Goal: Task Accomplishment & Management: Manage account settings

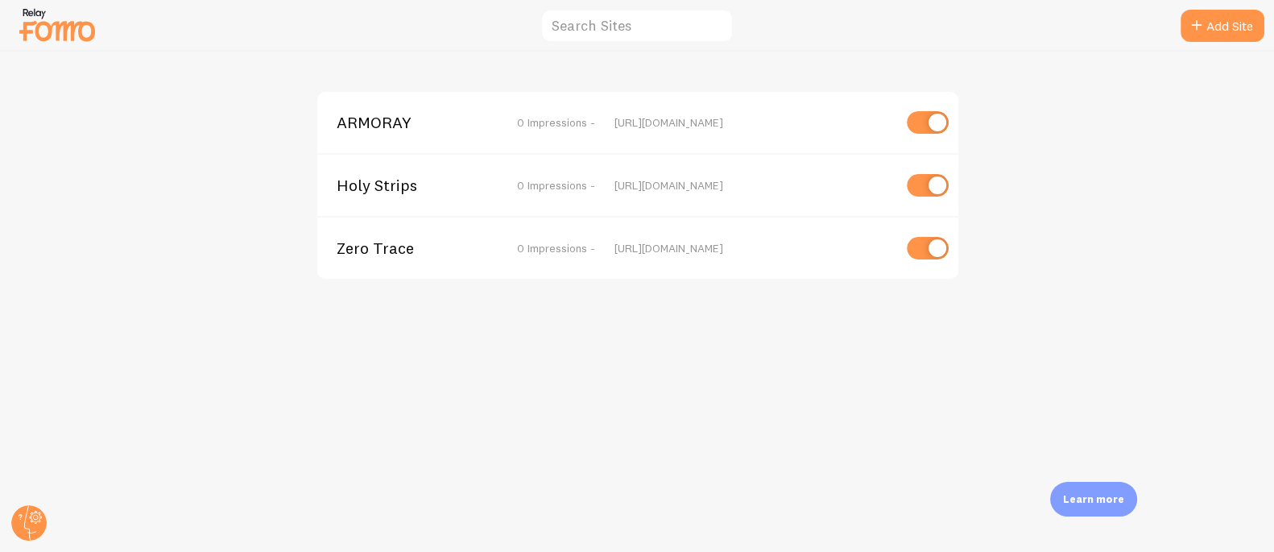
click at [370, 124] on span "ARMORAY" at bounding box center [402, 122] width 130 height 14
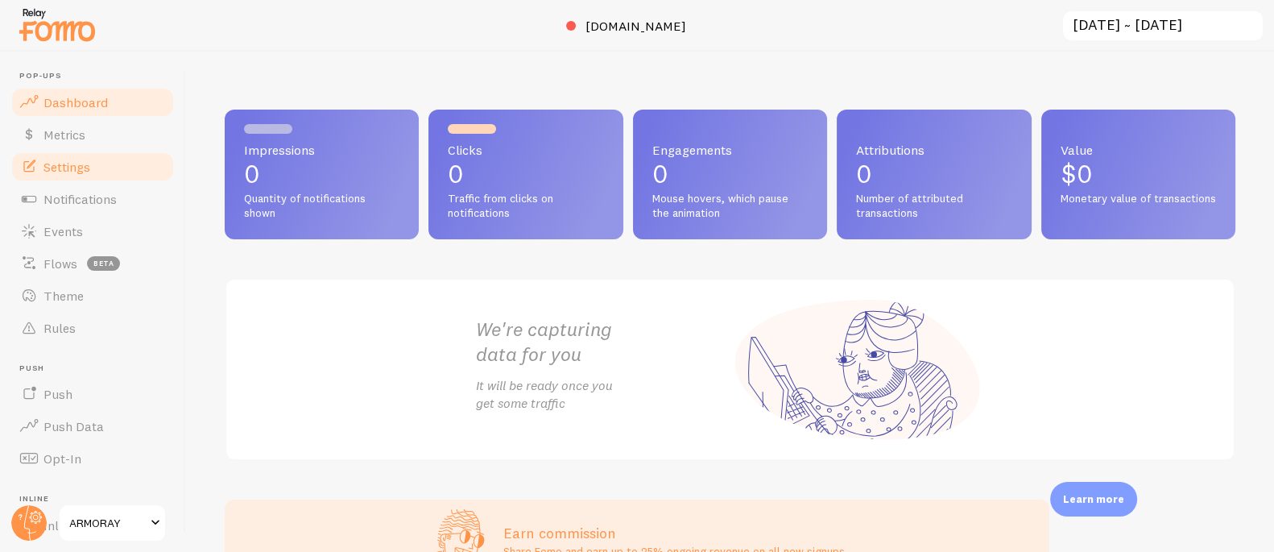
click at [85, 163] on span "Settings" at bounding box center [66, 167] width 47 height 16
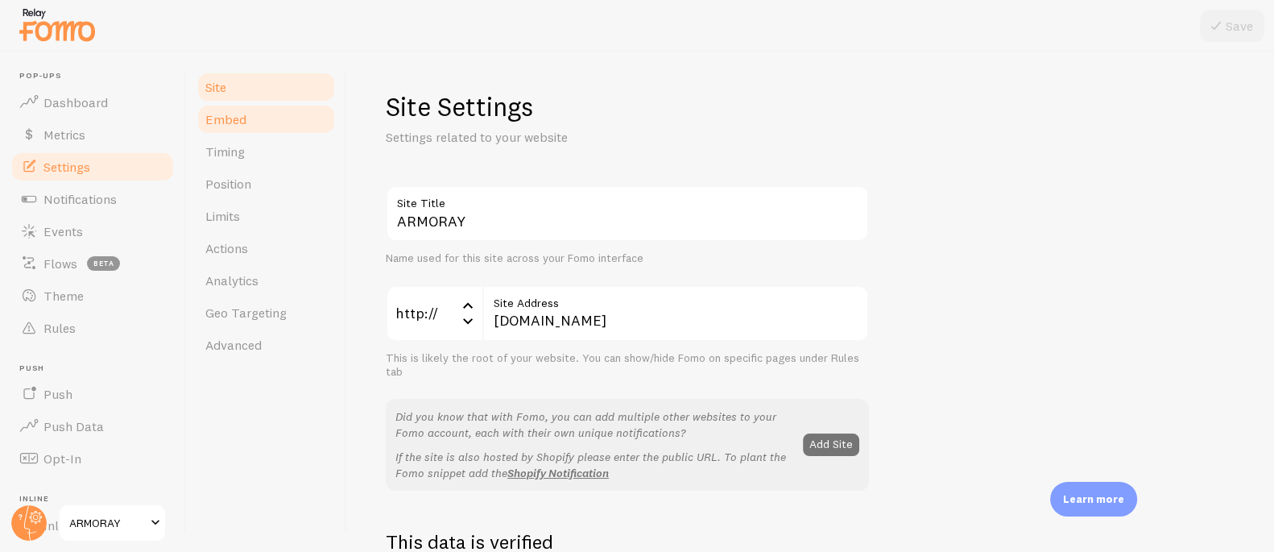
click at [226, 121] on span "Embed" at bounding box center [225, 119] width 41 height 16
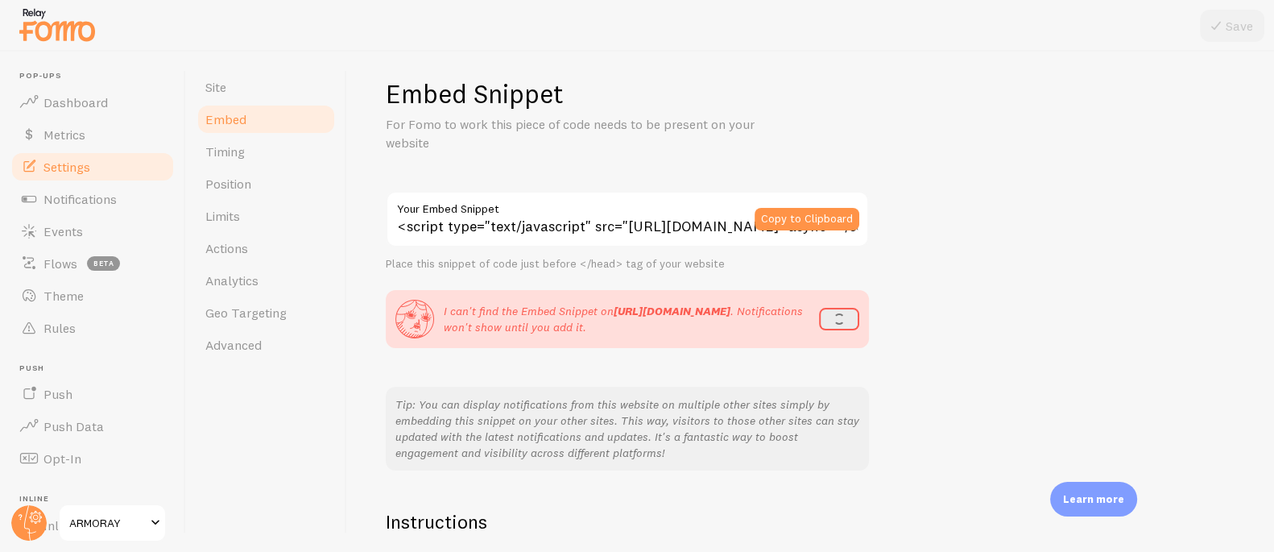
scroll to position [11, 0]
click at [835, 320] on button "refresh" at bounding box center [839, 320] width 40 height 23
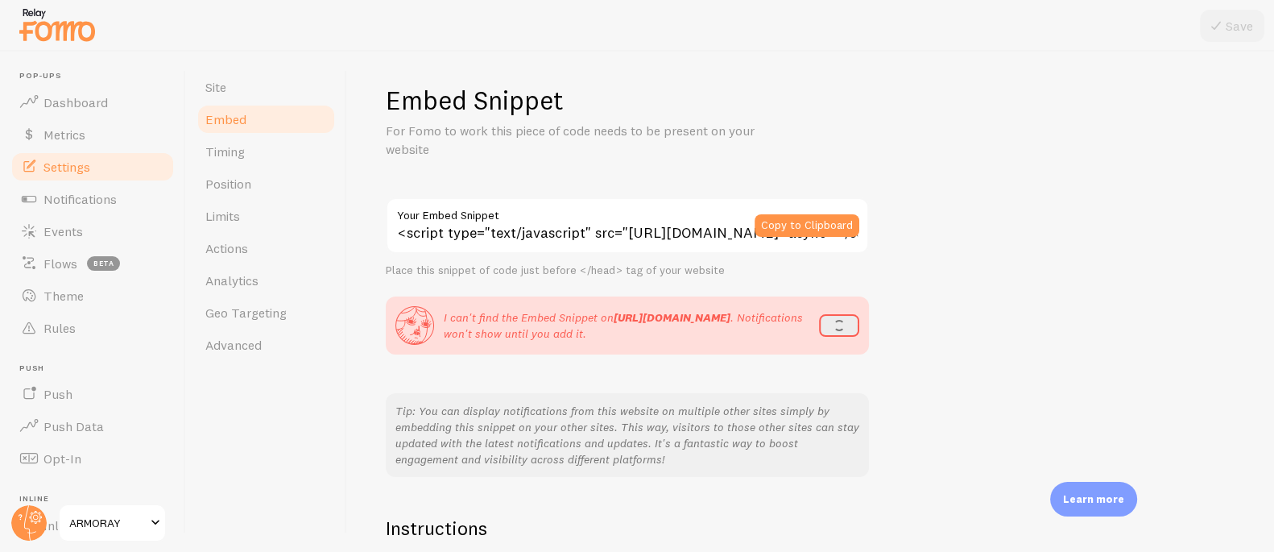
scroll to position [0, 0]
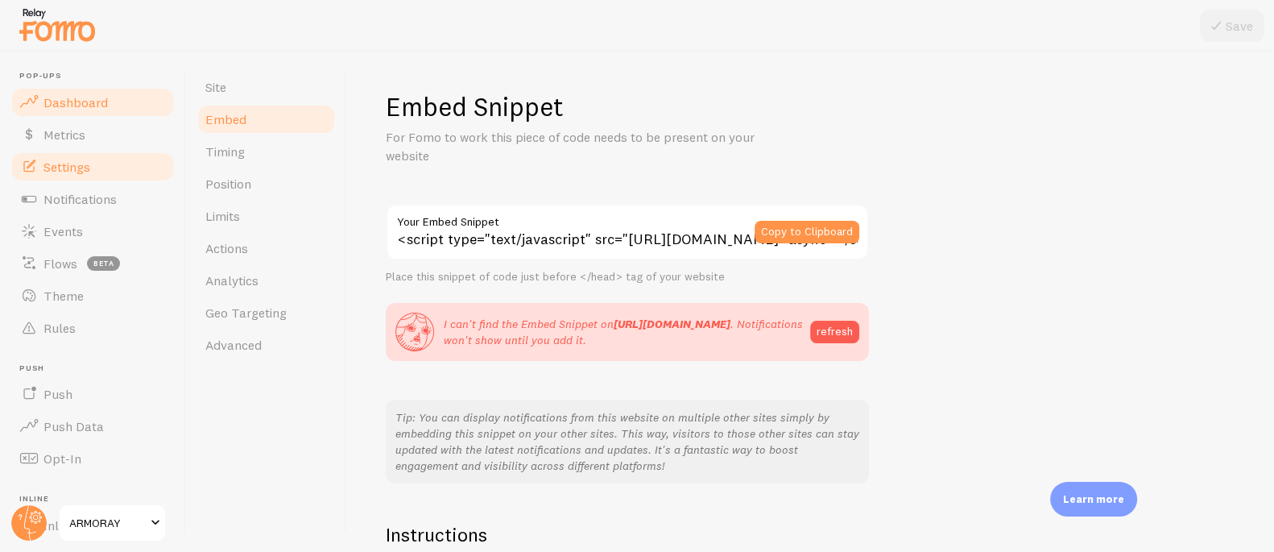
click at [59, 98] on span "Dashboard" at bounding box center [75, 102] width 64 height 16
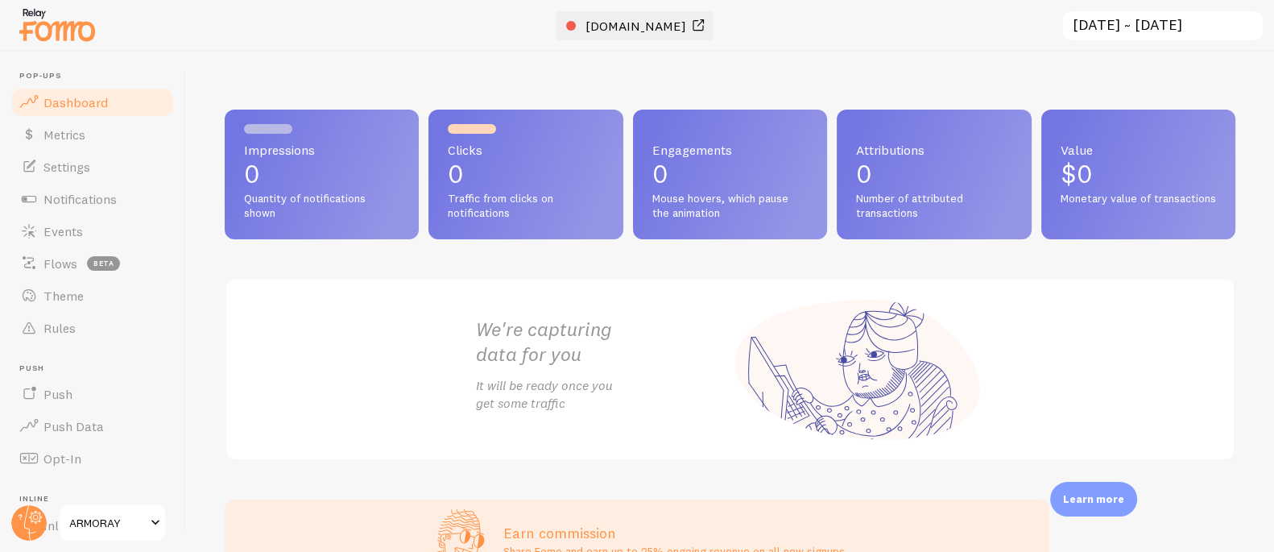
click at [655, 28] on span "www.armoray.com" at bounding box center [636, 26] width 101 height 16
click at [125, 193] on link "Notifications" at bounding box center [93, 199] width 166 height 32
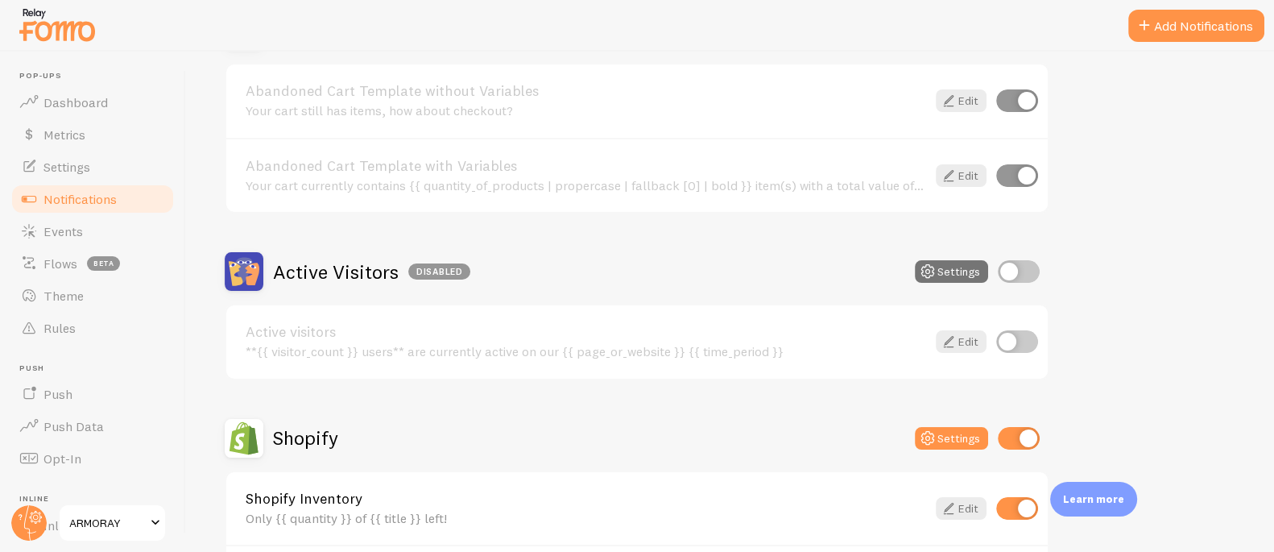
scroll to position [516, 0]
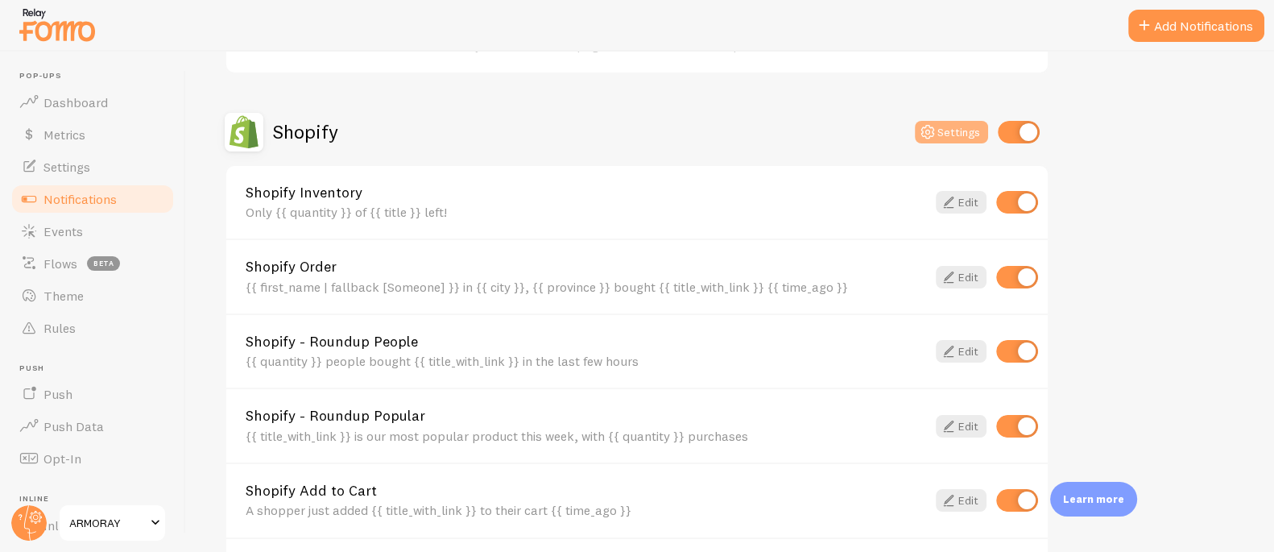
click at [938, 130] on button "Settings" at bounding box center [951, 132] width 73 height 23
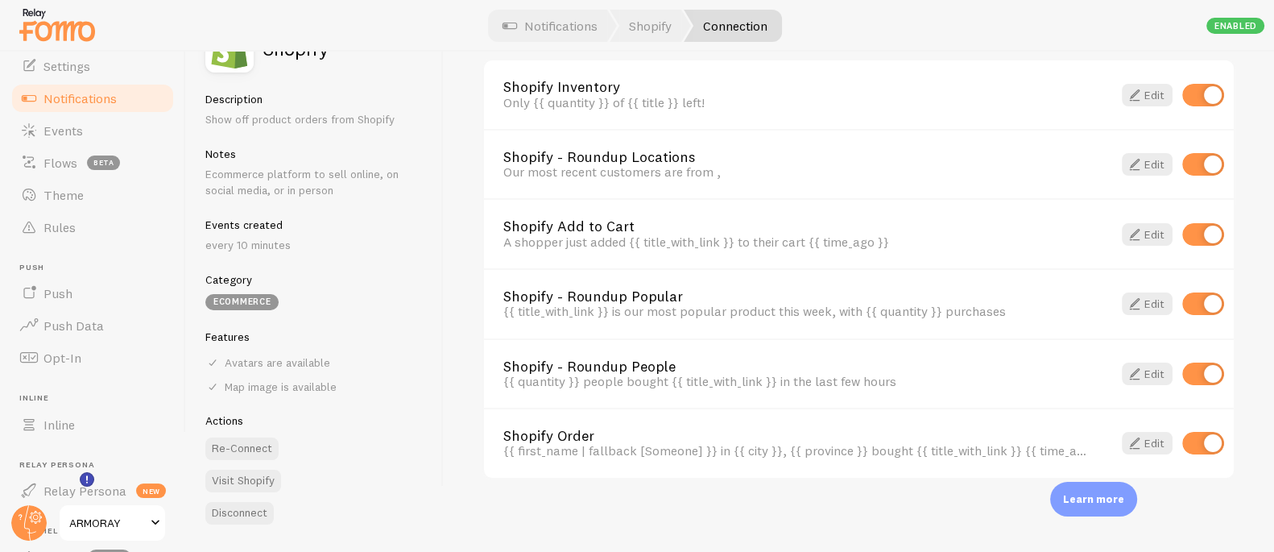
scroll to position [243, 0]
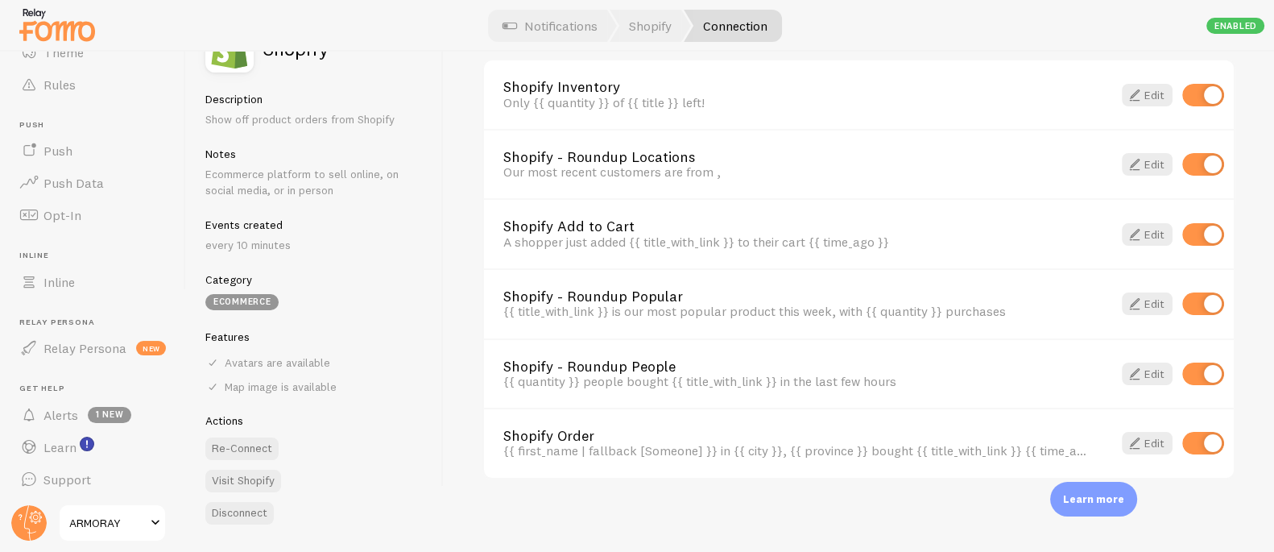
click at [110, 519] on span "ARMORAY" at bounding box center [107, 522] width 77 height 19
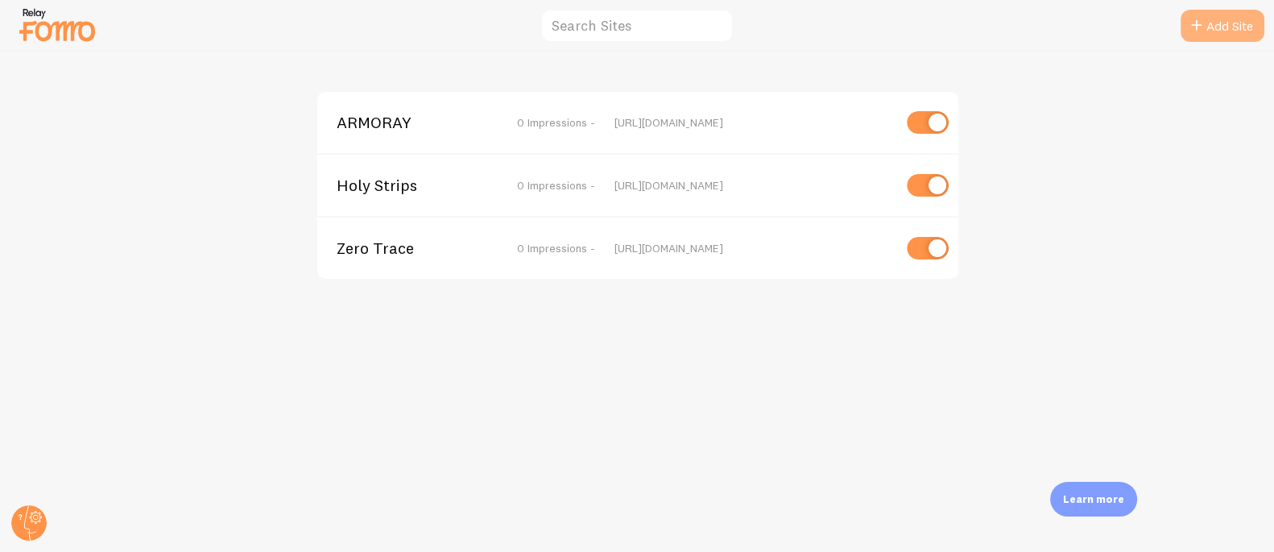
click at [1244, 31] on link "Add Site" at bounding box center [1223, 26] width 84 height 32
click at [370, 251] on span "Zero Trace" at bounding box center [402, 248] width 130 height 14
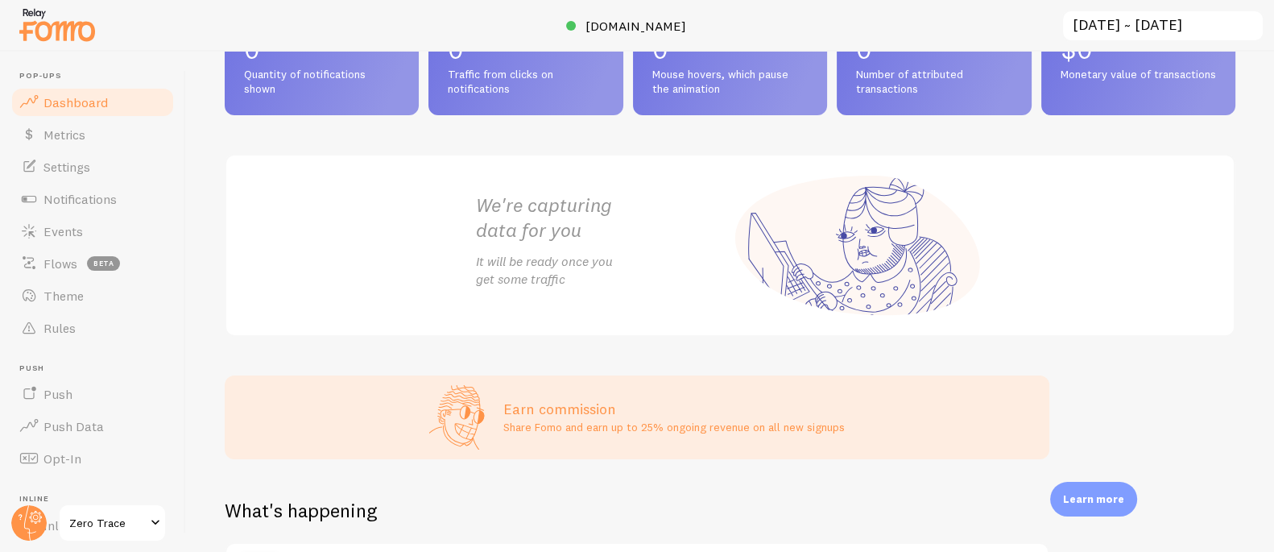
scroll to position [129, 0]
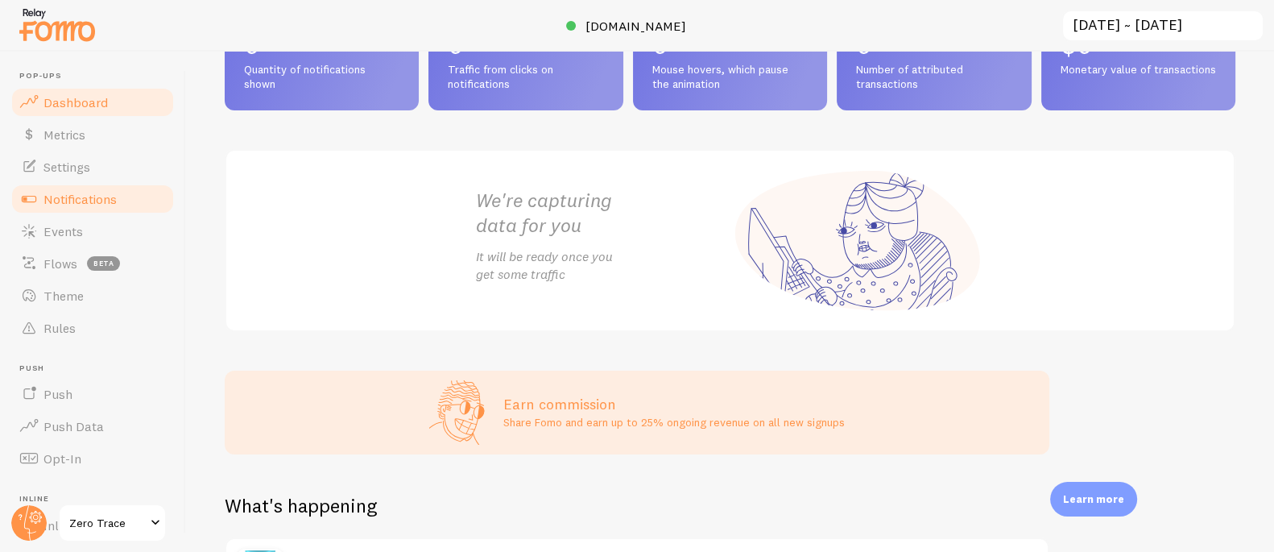
click at [80, 193] on span "Notifications" at bounding box center [79, 199] width 73 height 16
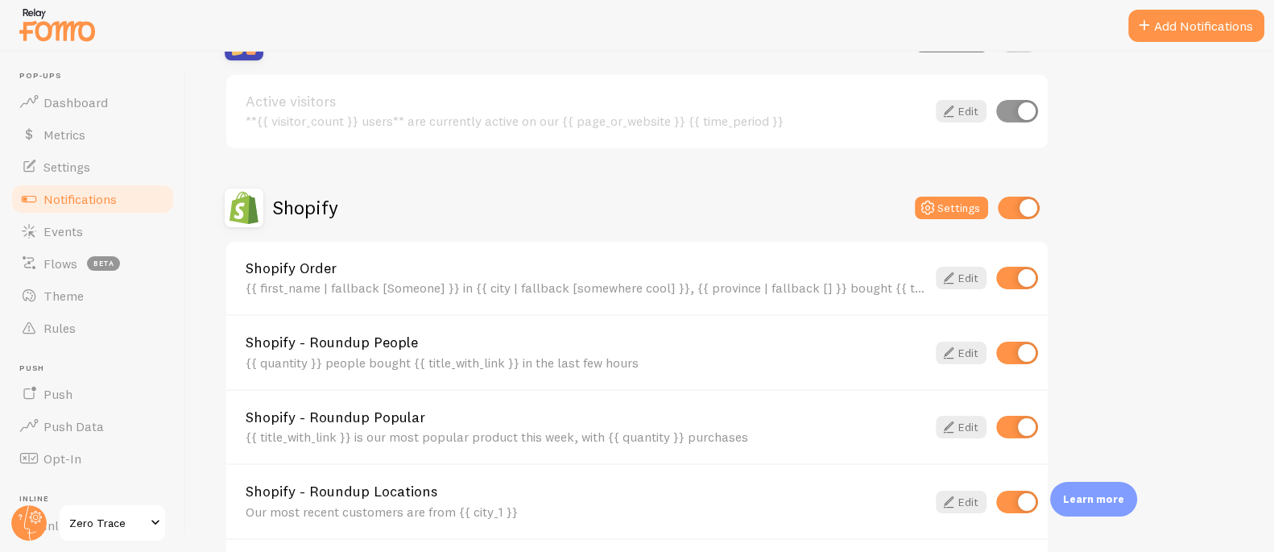
scroll to position [437, 0]
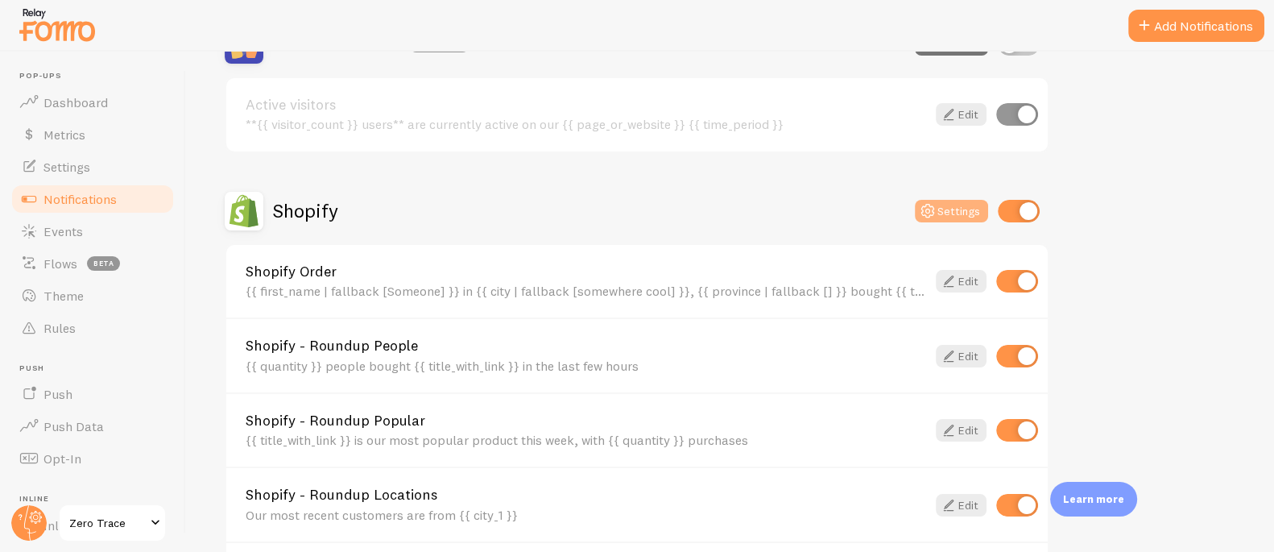
click at [927, 193] on div "Shopify Settings" at bounding box center [637, 211] width 825 height 39
click at [938, 205] on icon at bounding box center [927, 210] width 19 height 19
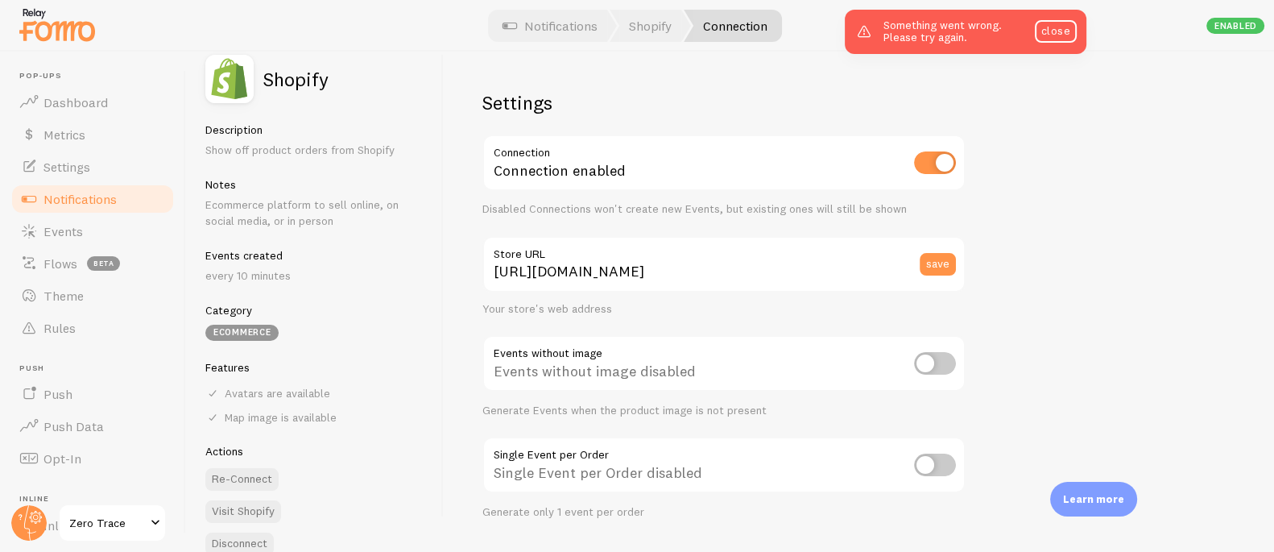
scroll to position [47, 0]
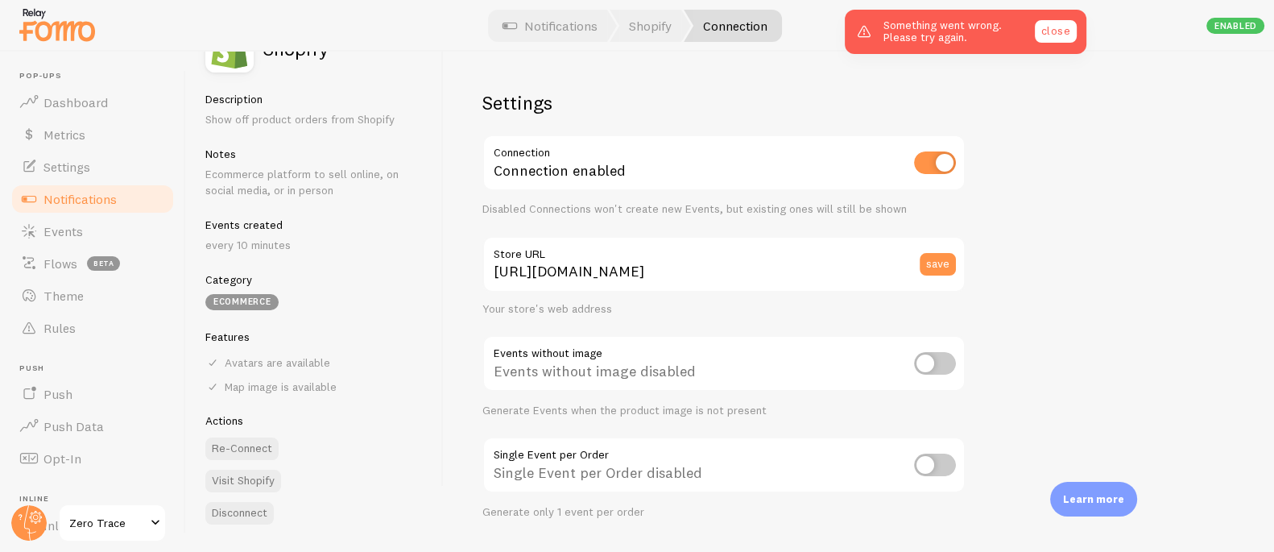
click at [1060, 38] on link "close" at bounding box center [1056, 31] width 42 height 23
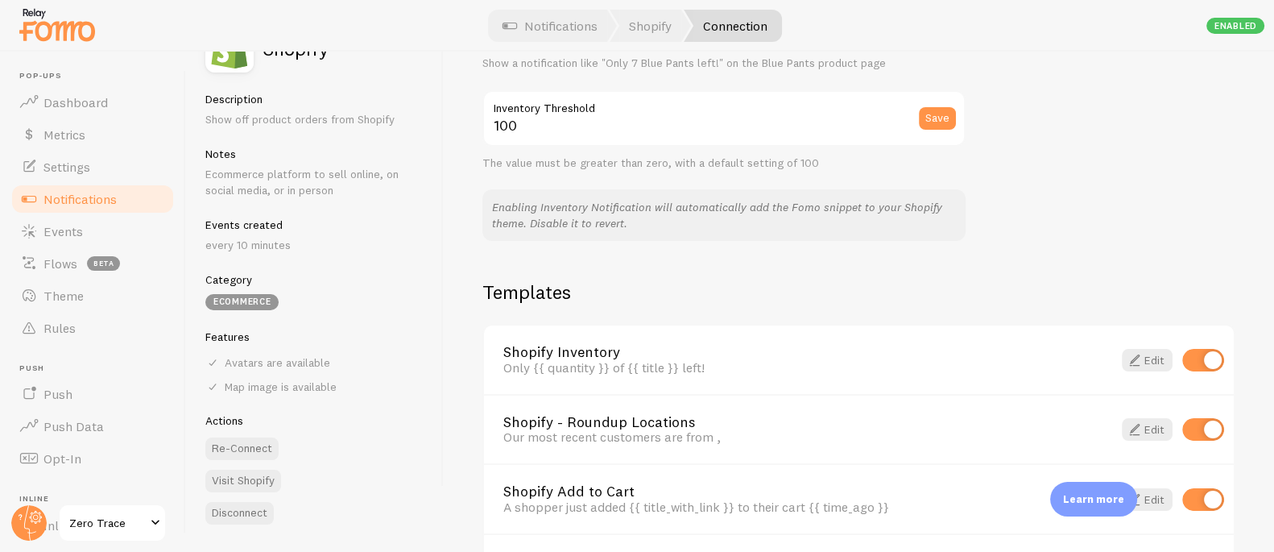
scroll to position [1208, 0]
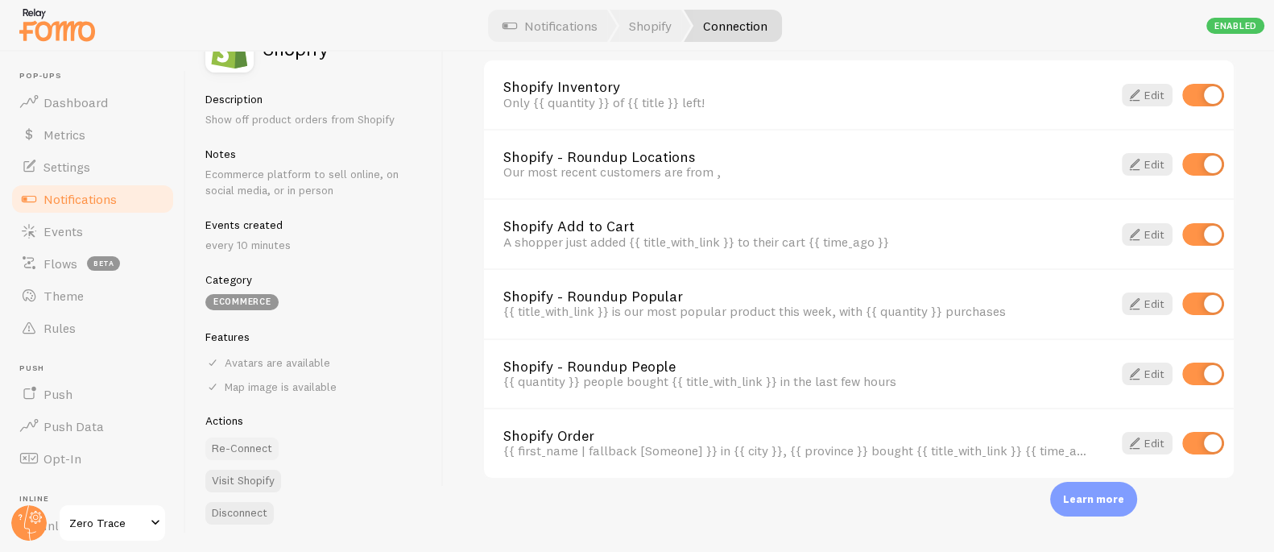
click at [242, 444] on button "Re-Connect" at bounding box center [241, 448] width 73 height 23
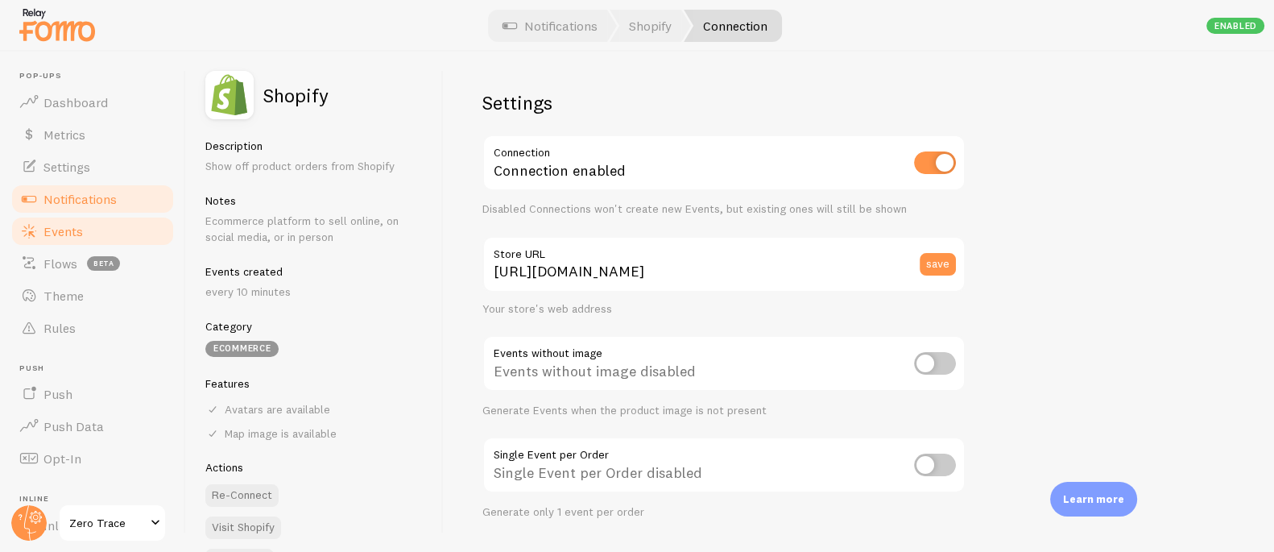
click at [87, 226] on link "Events" at bounding box center [93, 231] width 166 height 32
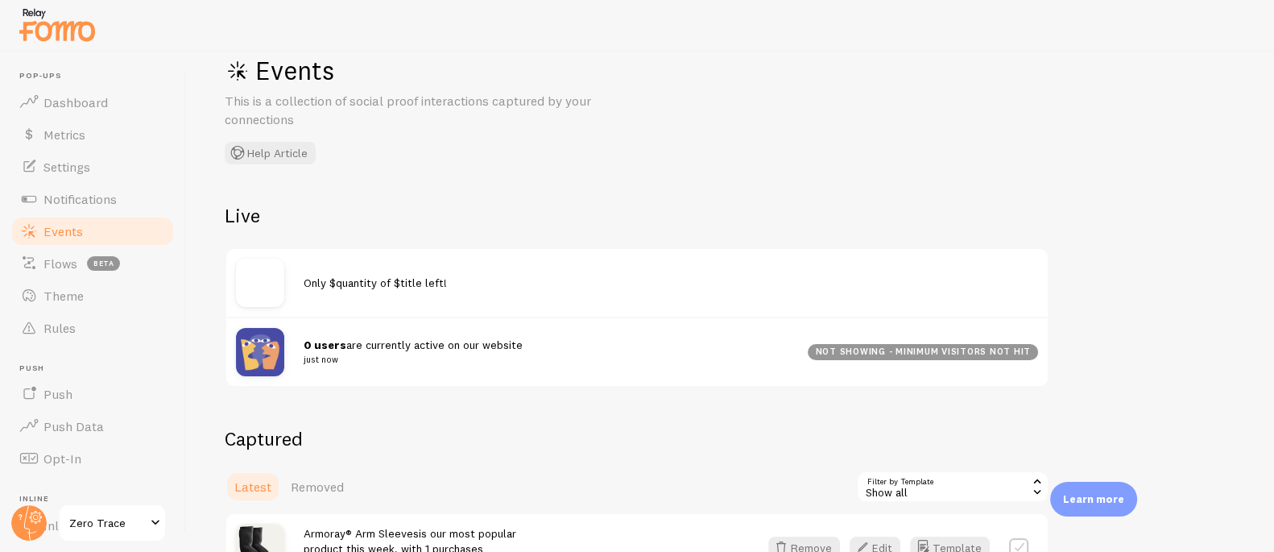
scroll to position [147, 0]
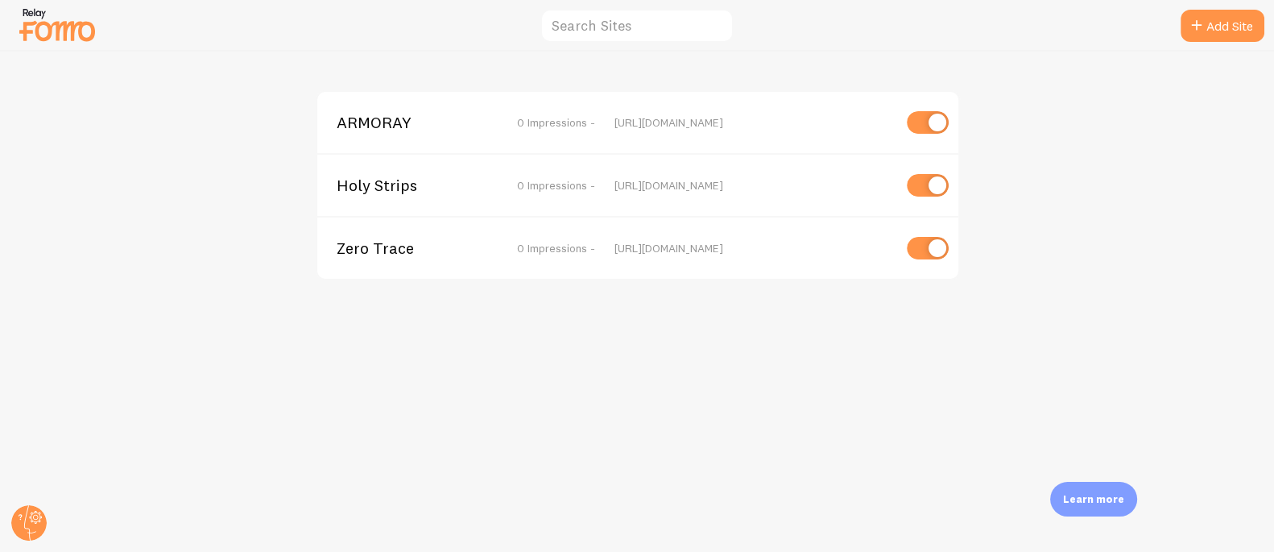
click at [380, 115] on span "ARMORAY" at bounding box center [402, 122] width 130 height 14
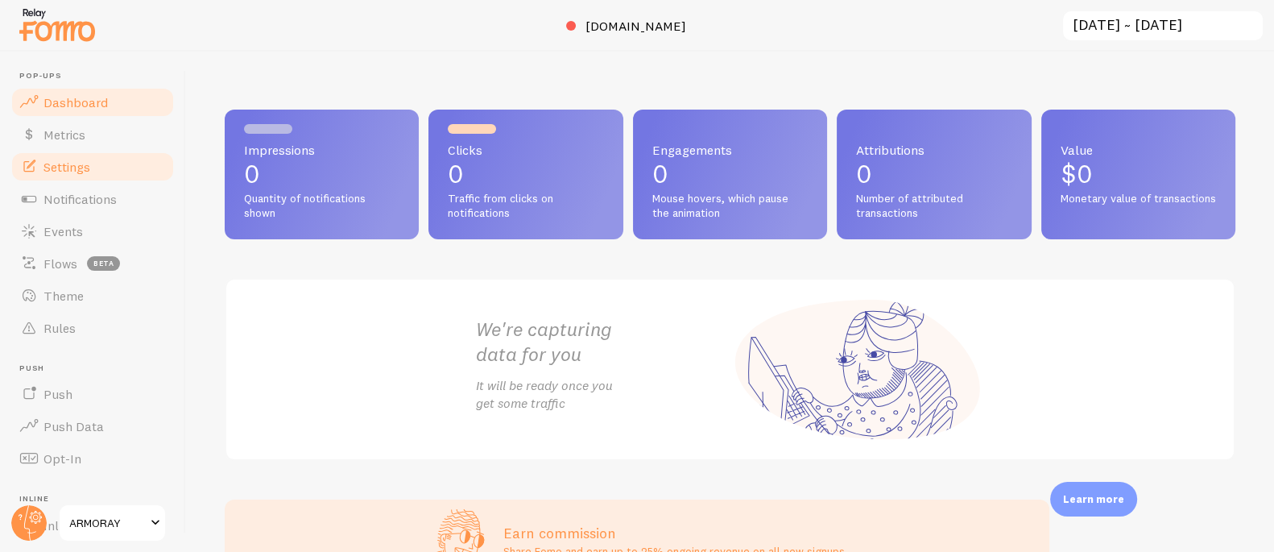
click at [79, 174] on link "Settings" at bounding box center [93, 167] width 166 height 32
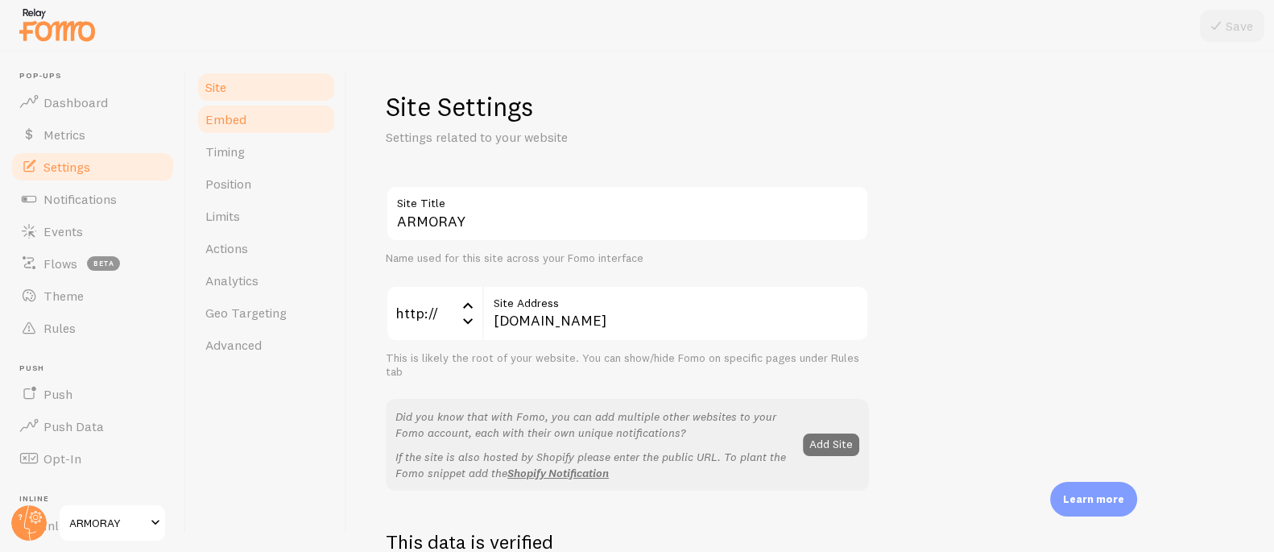
click at [230, 113] on span "Embed" at bounding box center [225, 119] width 41 height 16
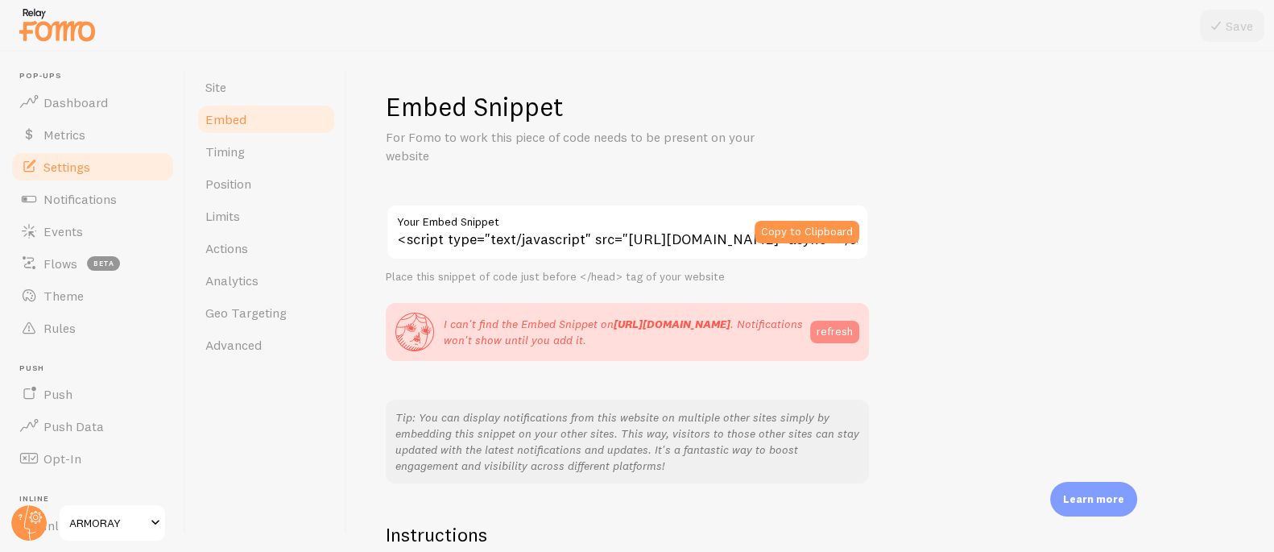
click at [839, 337] on button "refresh" at bounding box center [834, 332] width 49 height 23
click at [65, 109] on span "Dashboard" at bounding box center [75, 102] width 64 height 16
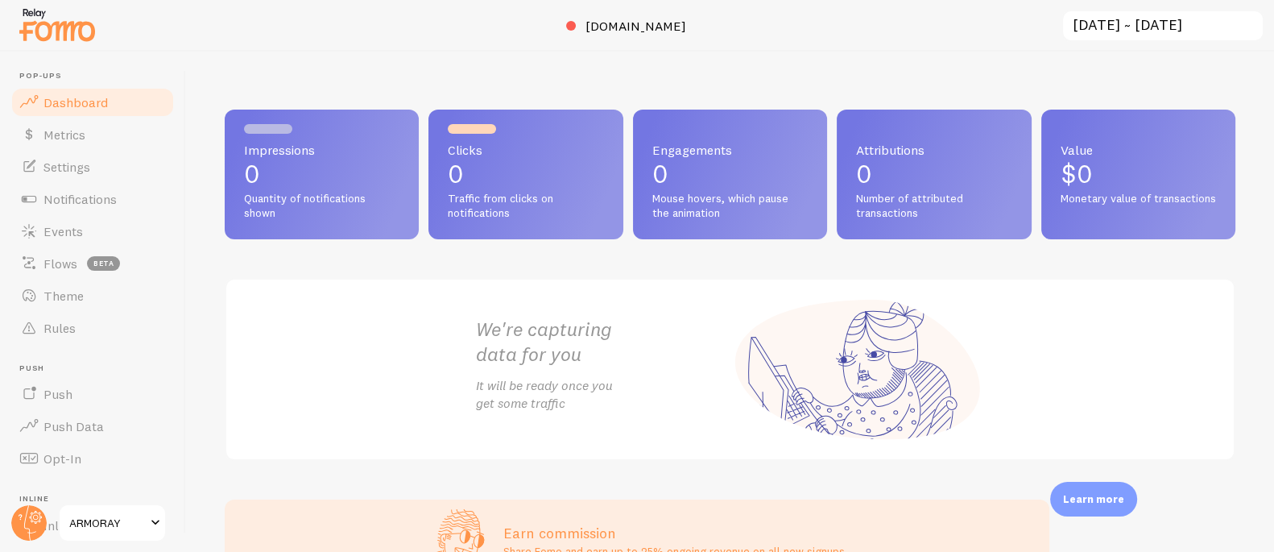
click at [1124, 27] on input "2025-08-17 ~ 2025-09-16" at bounding box center [1163, 26] width 203 height 33
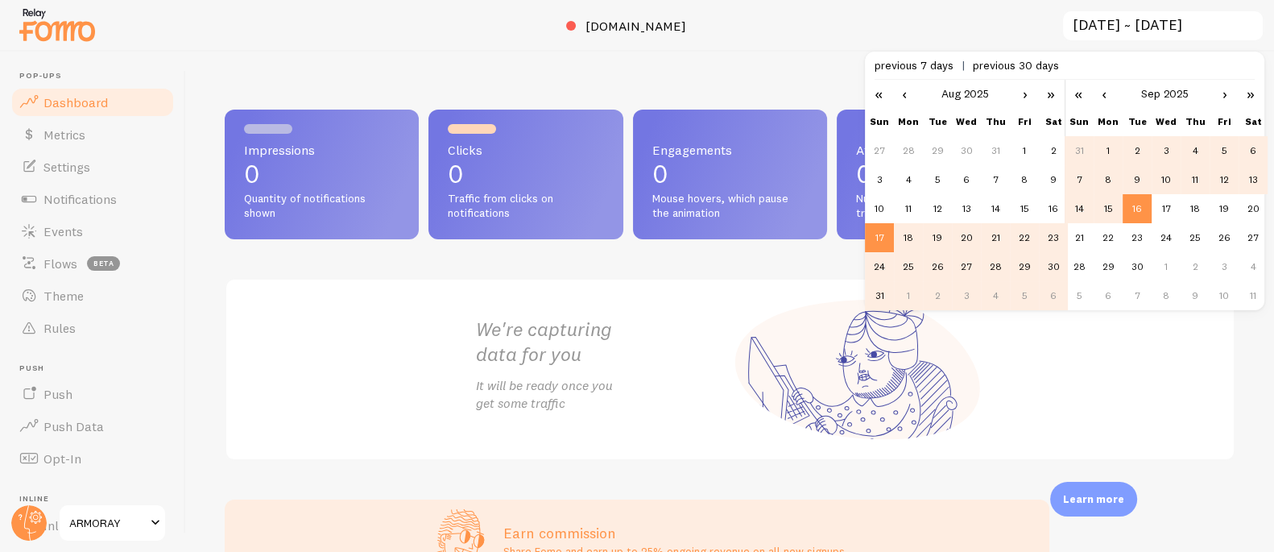
click at [908, 95] on link "‹" at bounding box center [904, 93] width 24 height 27
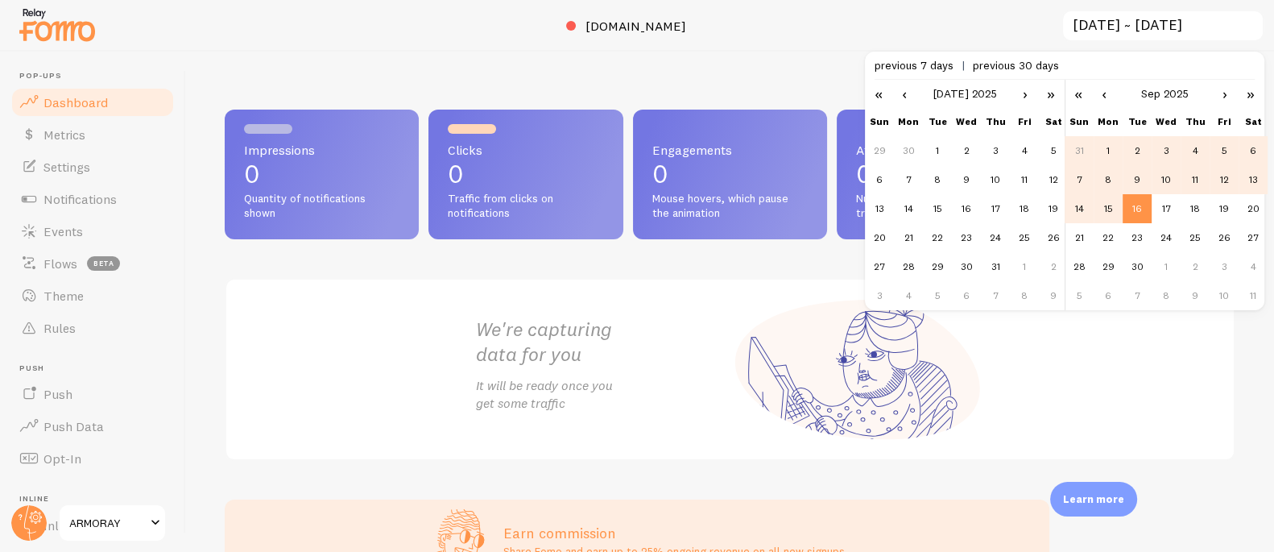
click at [908, 95] on link "‹" at bounding box center [904, 93] width 24 height 27
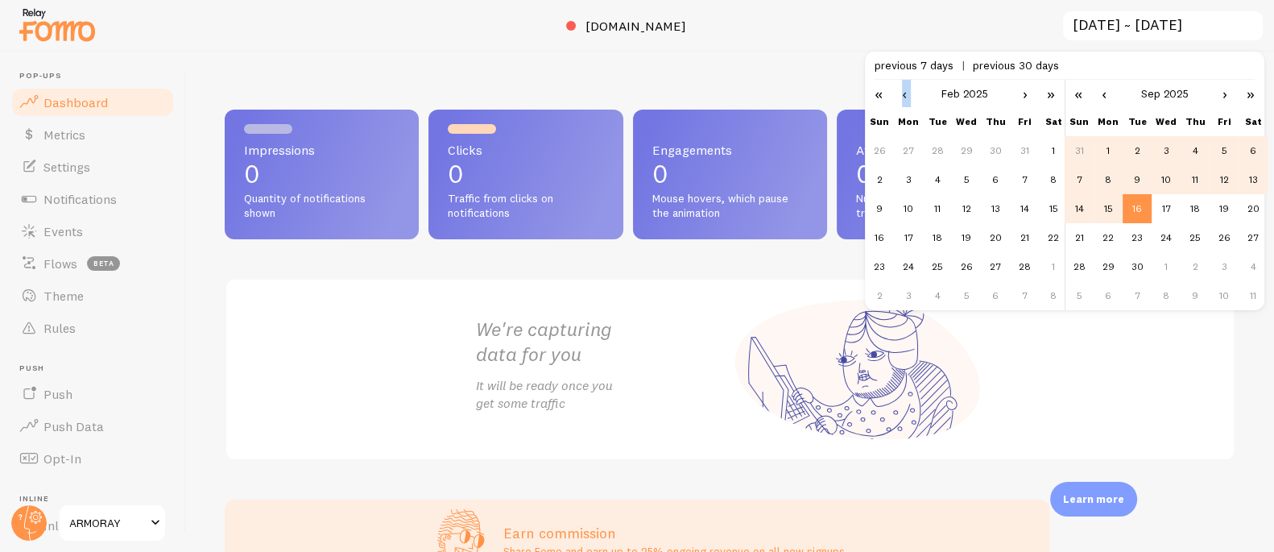
click at [908, 95] on link "‹" at bounding box center [904, 93] width 24 height 27
click at [880, 176] on td "1" at bounding box center [879, 179] width 29 height 29
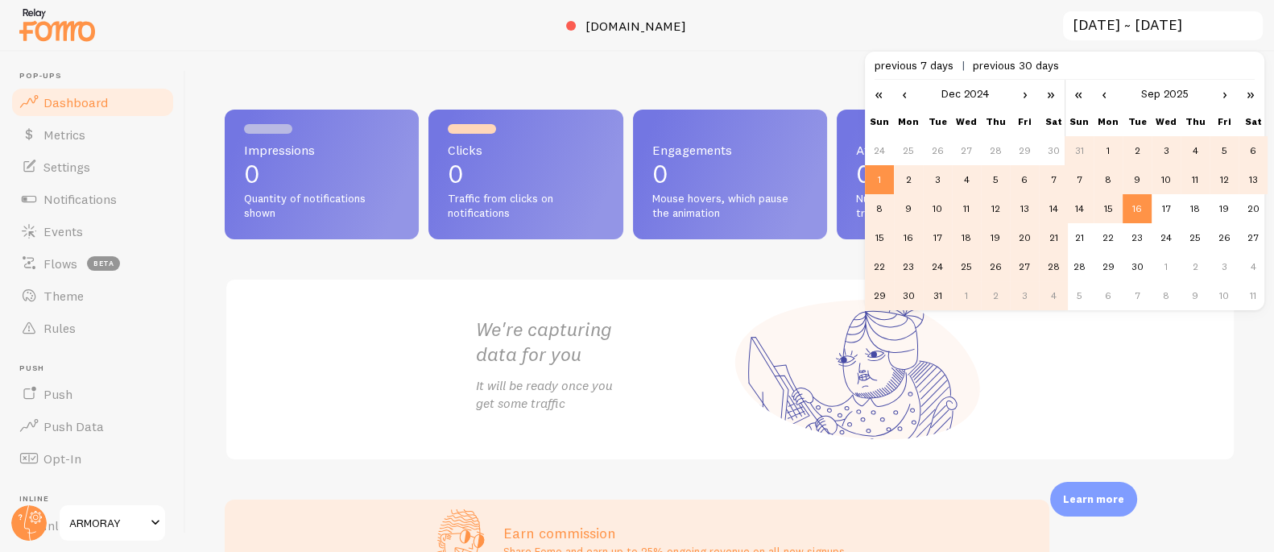
click at [1134, 391] on div "We're capturing data for you It will be ready once you get some traffic" at bounding box center [730, 369] width 1011 height 183
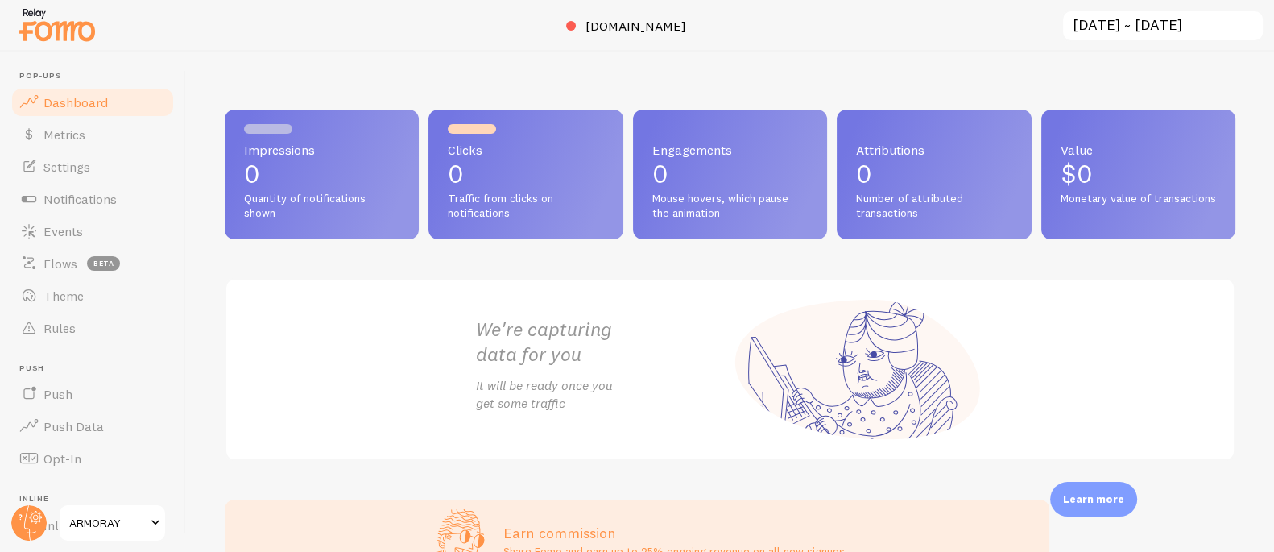
click at [1102, 24] on input "2024-12-01 ~ 2025-09-16" at bounding box center [1163, 26] width 203 height 33
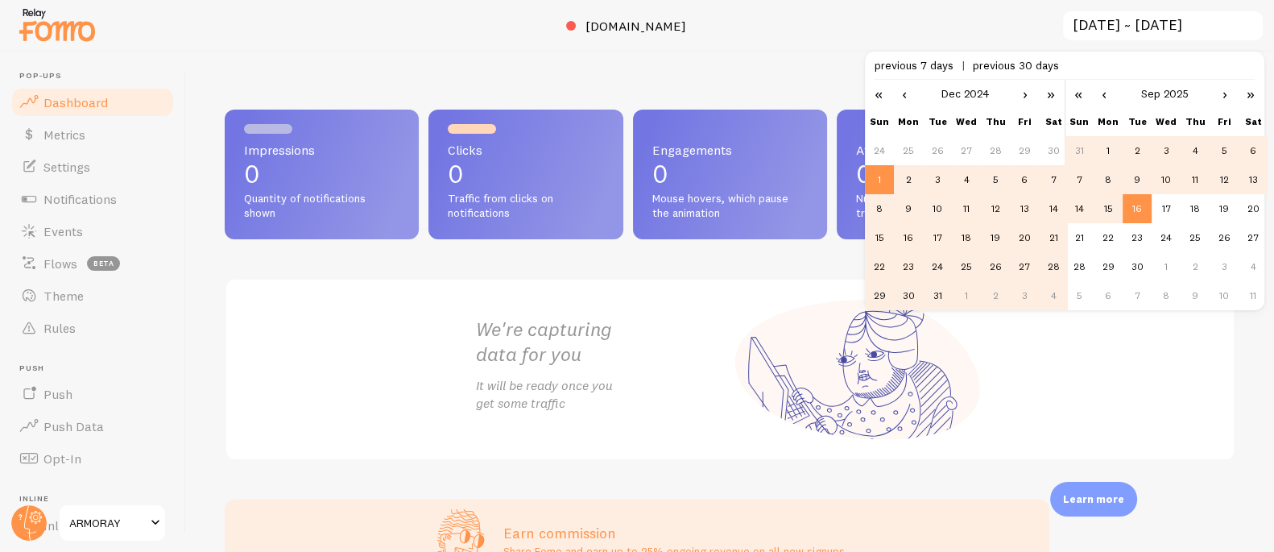
click at [904, 92] on link "‹" at bounding box center [904, 93] width 24 height 27
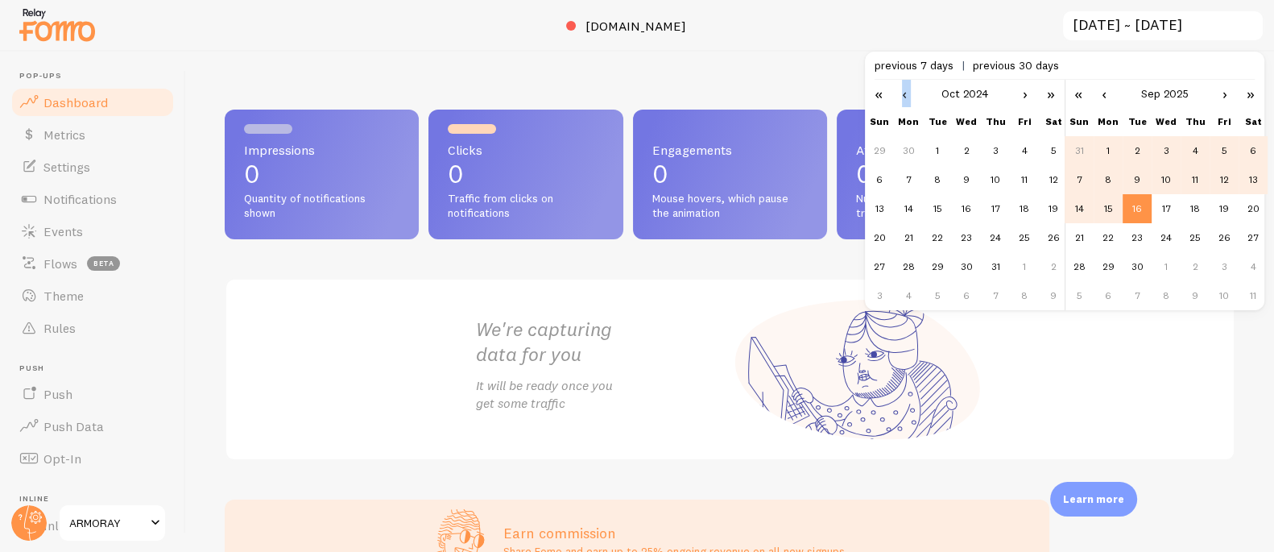
click at [904, 92] on link "‹" at bounding box center [904, 93] width 24 height 27
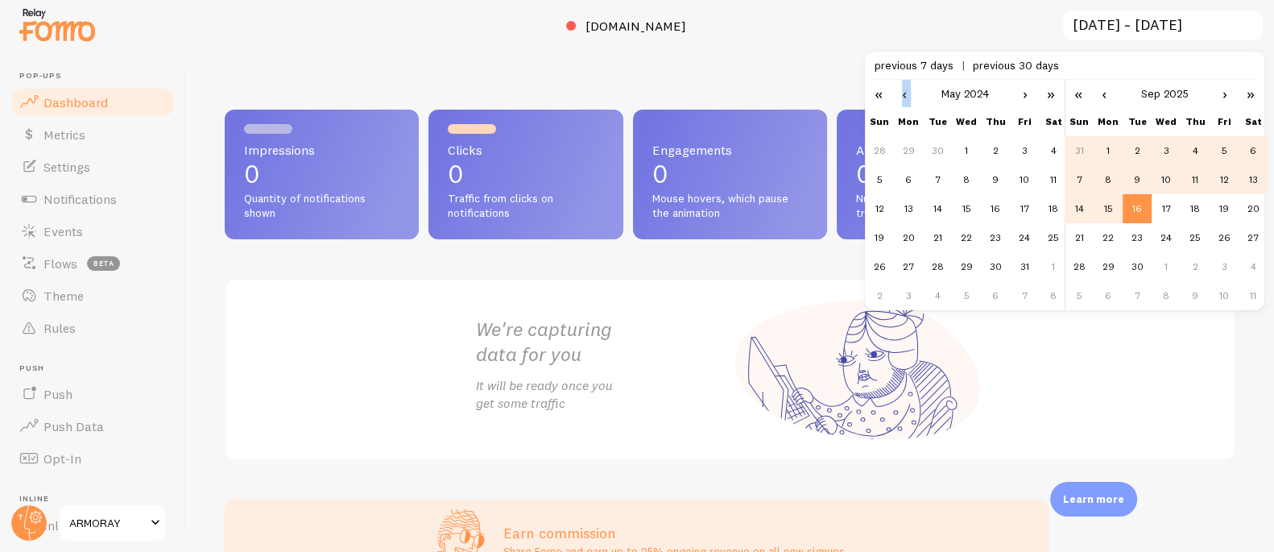
click at [904, 92] on link "‹" at bounding box center [904, 93] width 24 height 27
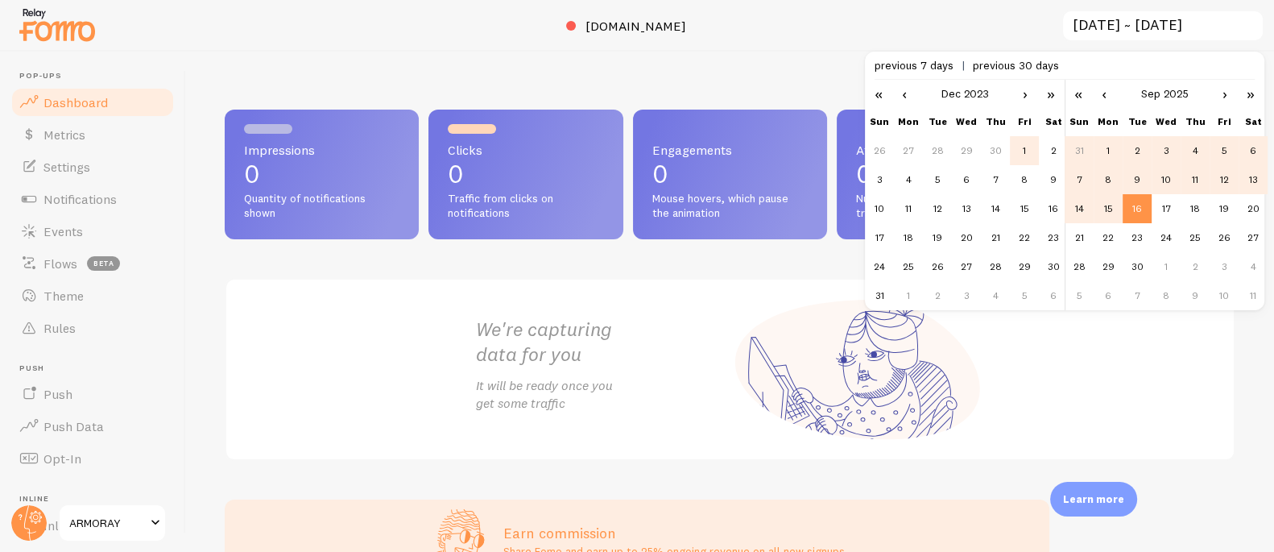
click at [1029, 147] on td "1" at bounding box center [1024, 150] width 29 height 29
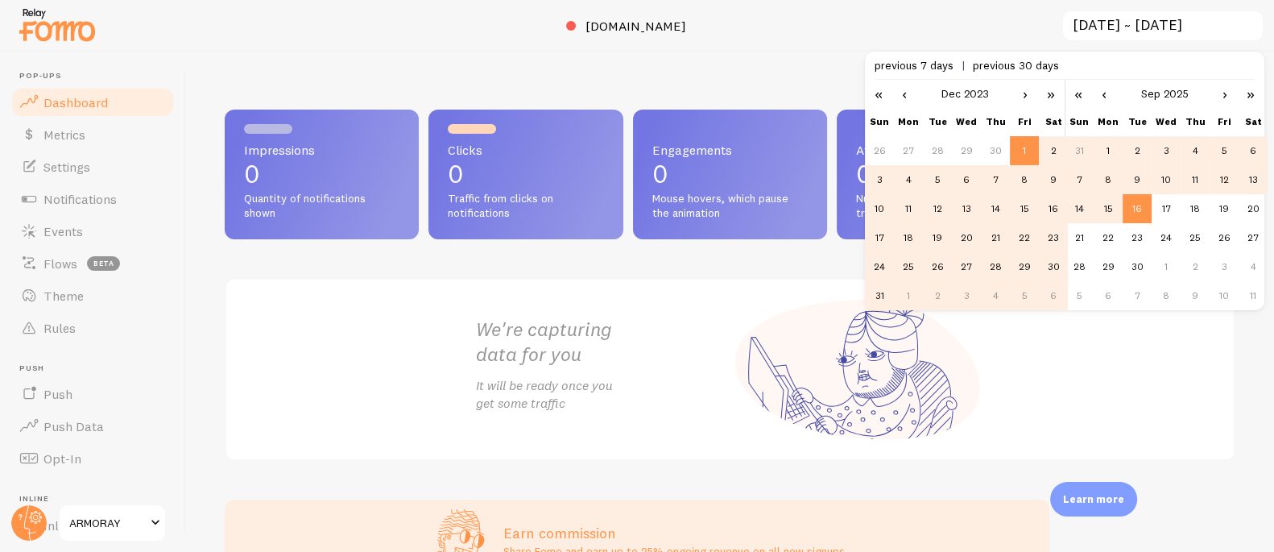
click at [1069, 345] on div "We're capturing data for you It will be ready once you get some traffic" at bounding box center [730, 369] width 1011 height 183
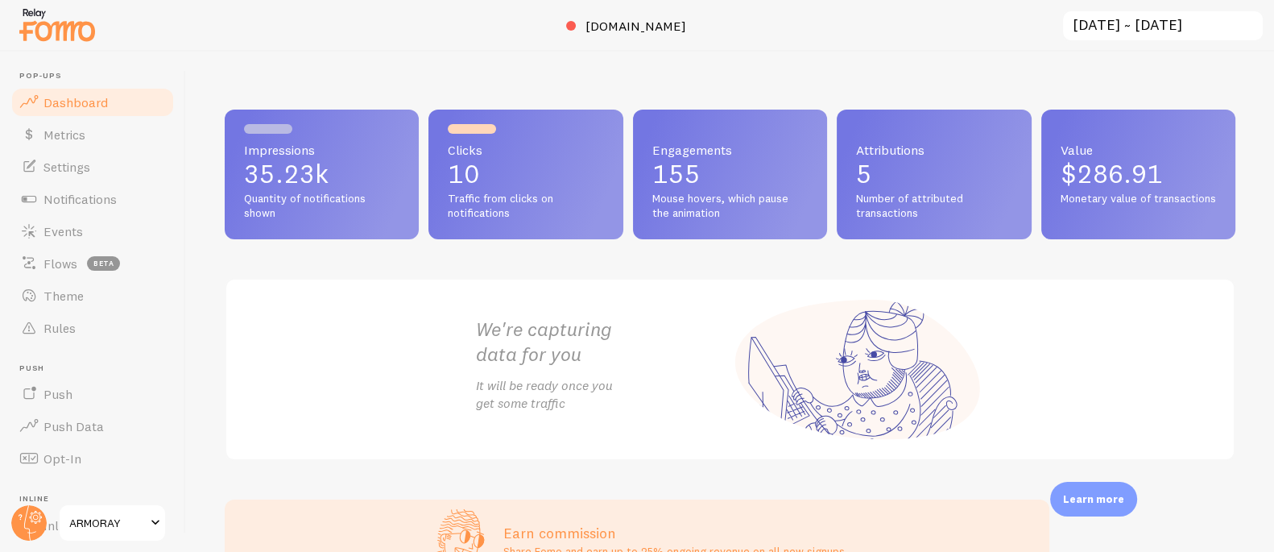
click at [1085, 22] on input "2023-12-01 ~ 2025-09-16" at bounding box center [1163, 26] width 203 height 33
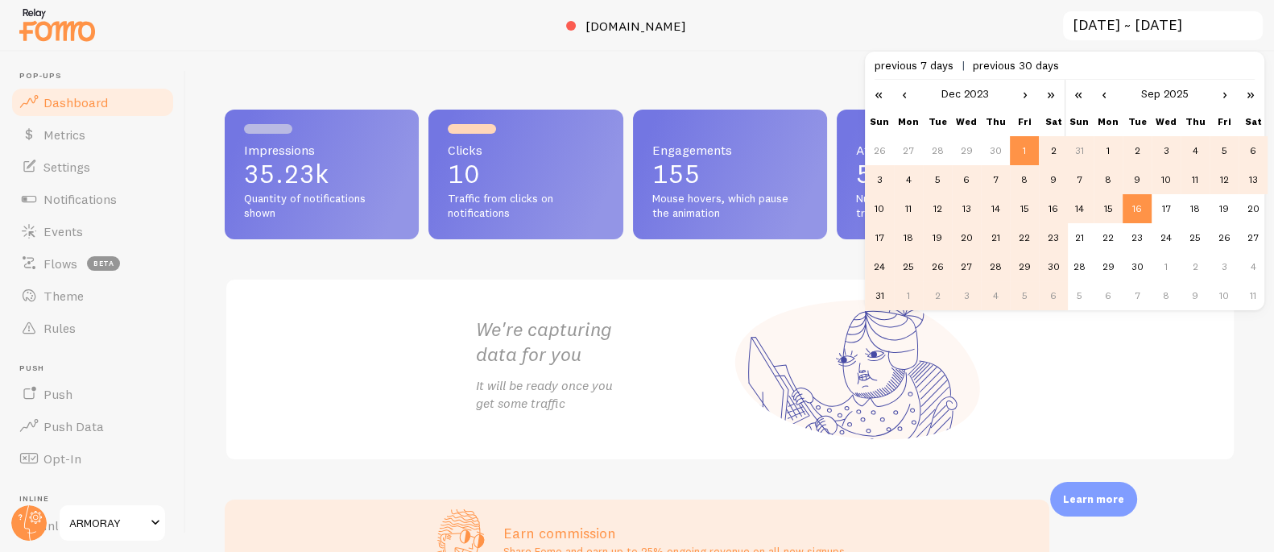
click at [1025, 93] on link "›" at bounding box center [1025, 93] width 24 height 27
click at [1025, 151] on td "1" at bounding box center [1024, 150] width 29 height 29
click at [1046, 344] on div "We're capturing data for you It will be ready once you get some traffic" at bounding box center [730, 369] width 1011 height 183
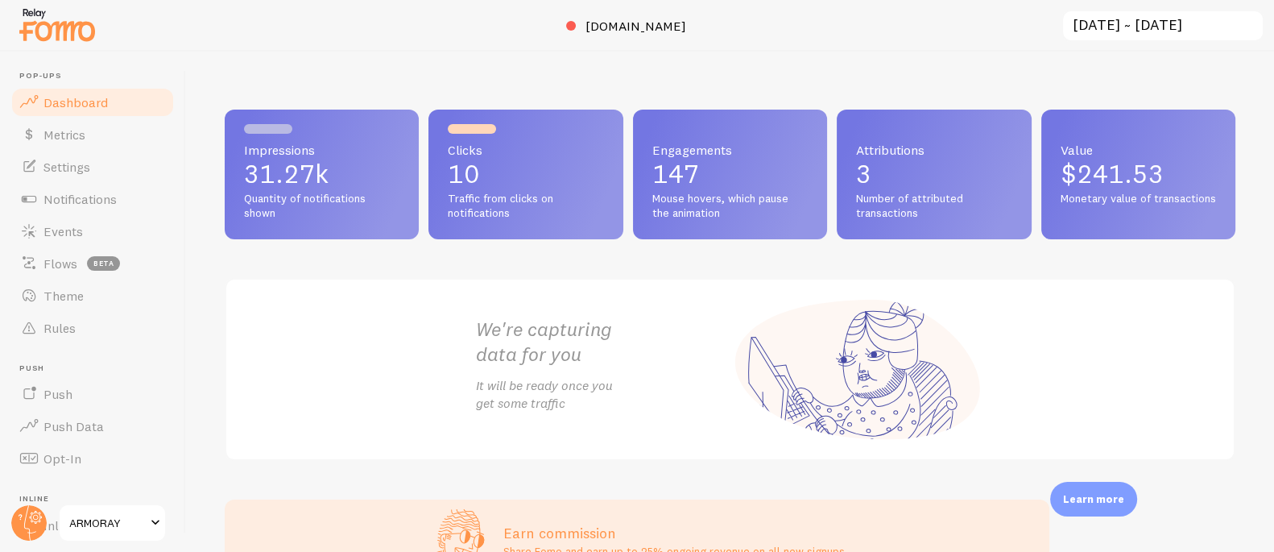
click at [1101, 20] on input "2024-03-01 ~ 2025-09-16" at bounding box center [1163, 26] width 203 height 33
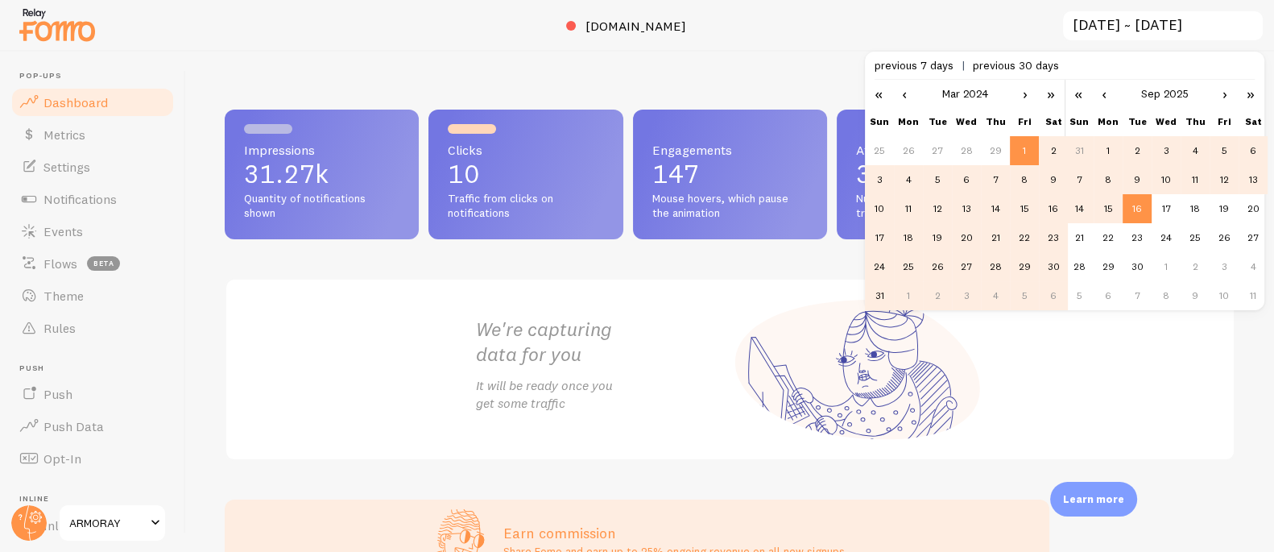
click at [1025, 95] on link "›" at bounding box center [1025, 93] width 24 height 27
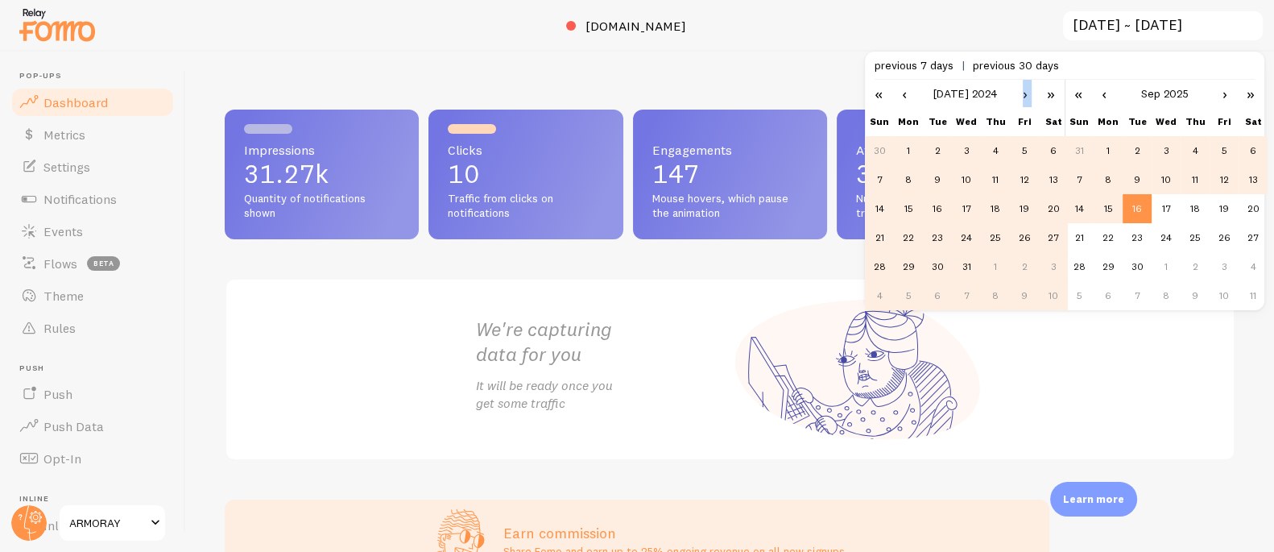
click at [1025, 95] on link "›" at bounding box center [1025, 93] width 24 height 27
click at [879, 175] on td "1" at bounding box center [879, 179] width 29 height 29
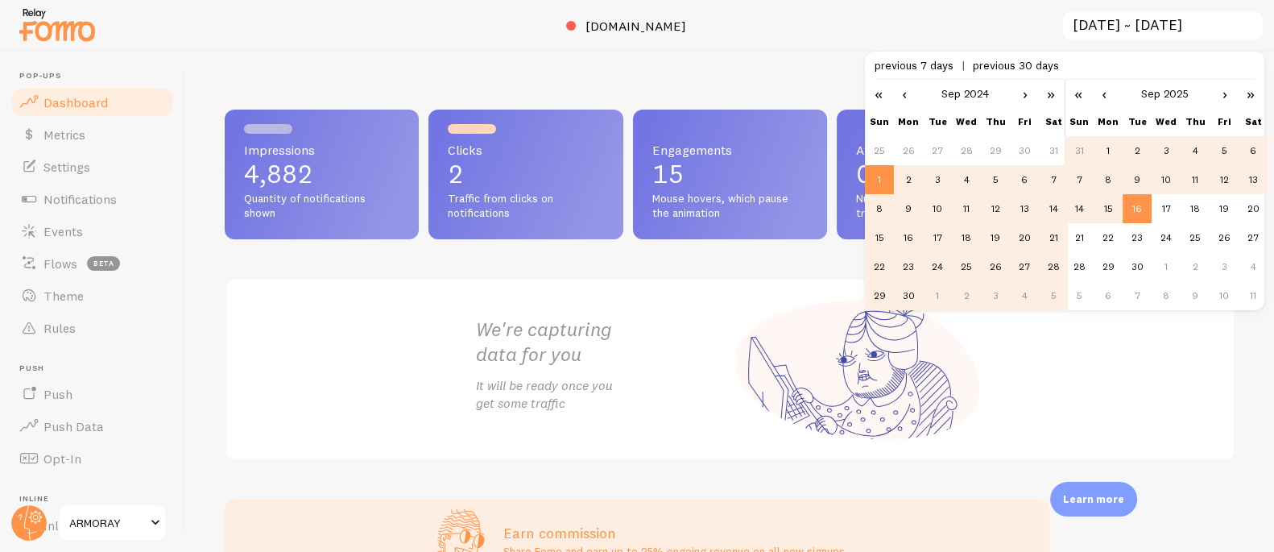
click at [1080, 361] on div "We're capturing data for you It will be ready once you get some traffic" at bounding box center [730, 369] width 1011 height 183
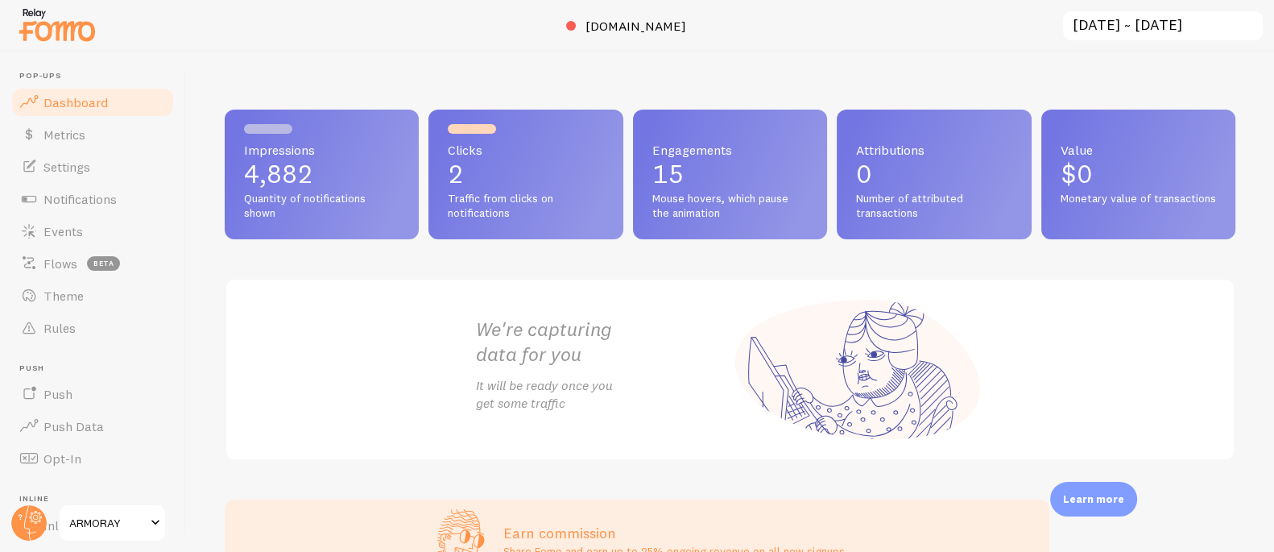
click at [1095, 25] on input "2024-09-01 ~ 2025-09-16" at bounding box center [1163, 26] width 203 height 33
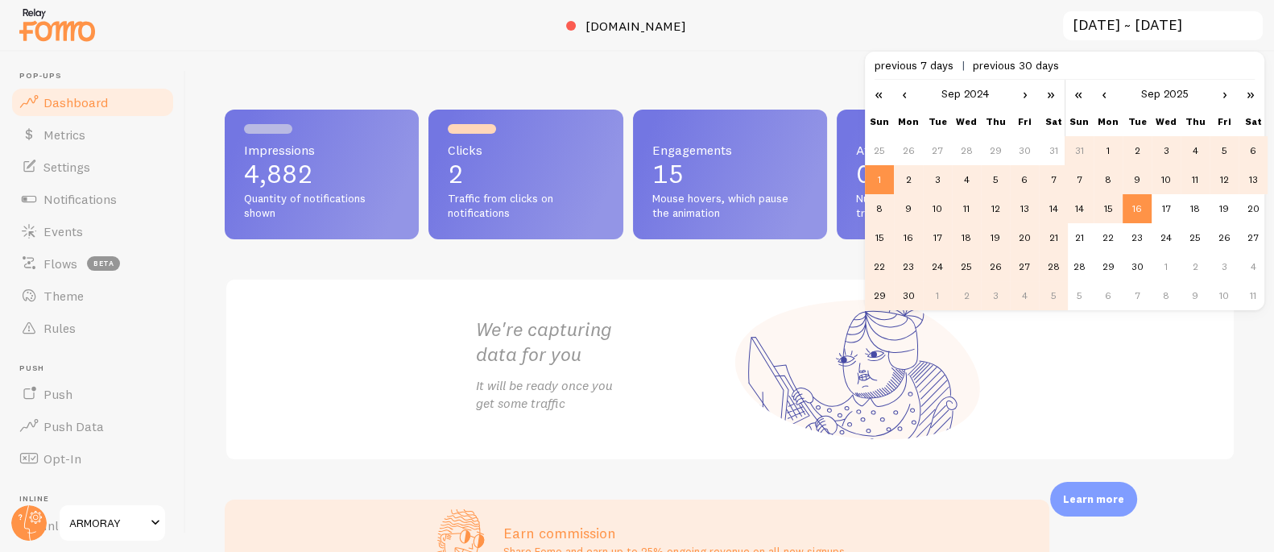
click at [1024, 94] on link "›" at bounding box center [1025, 93] width 24 height 27
click at [936, 151] on td "1" at bounding box center [937, 150] width 29 height 29
click at [1054, 365] on div "We're capturing data for you It will be ready once you get some traffic" at bounding box center [730, 369] width 1011 height 183
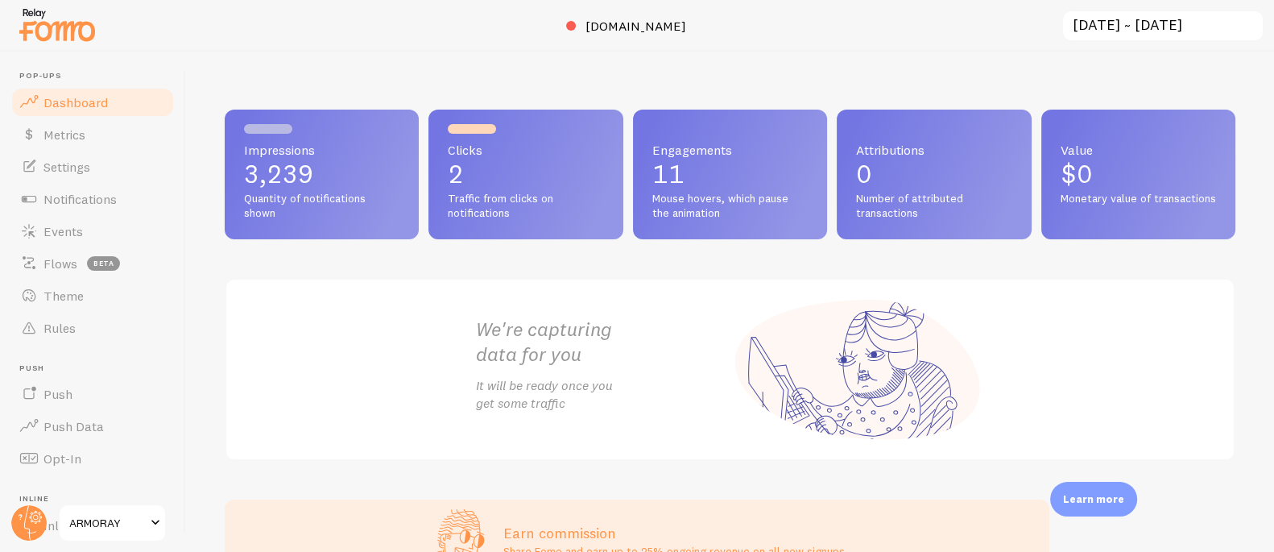
click at [1082, 23] on input "2024-10-01 ~ 2025-09-16" at bounding box center [1163, 26] width 203 height 33
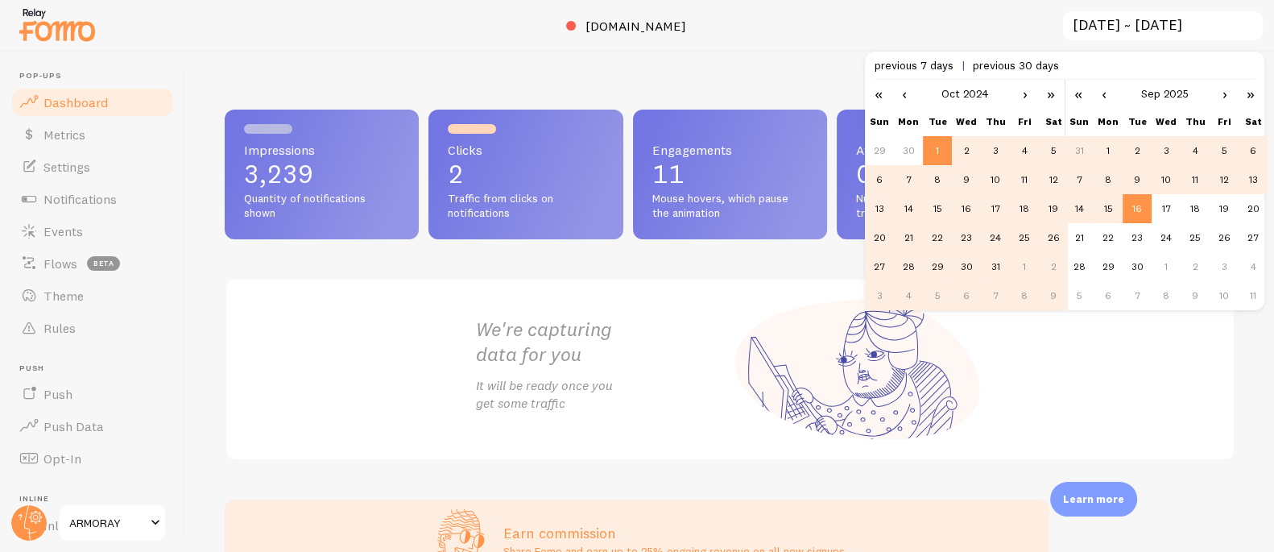
click at [1025, 96] on link "›" at bounding box center [1025, 93] width 24 height 27
click at [1027, 150] on td "1" at bounding box center [1024, 150] width 29 height 29
click at [1015, 318] on div "We're capturing data for you It will be ready once you get some traffic" at bounding box center [730, 369] width 1011 height 183
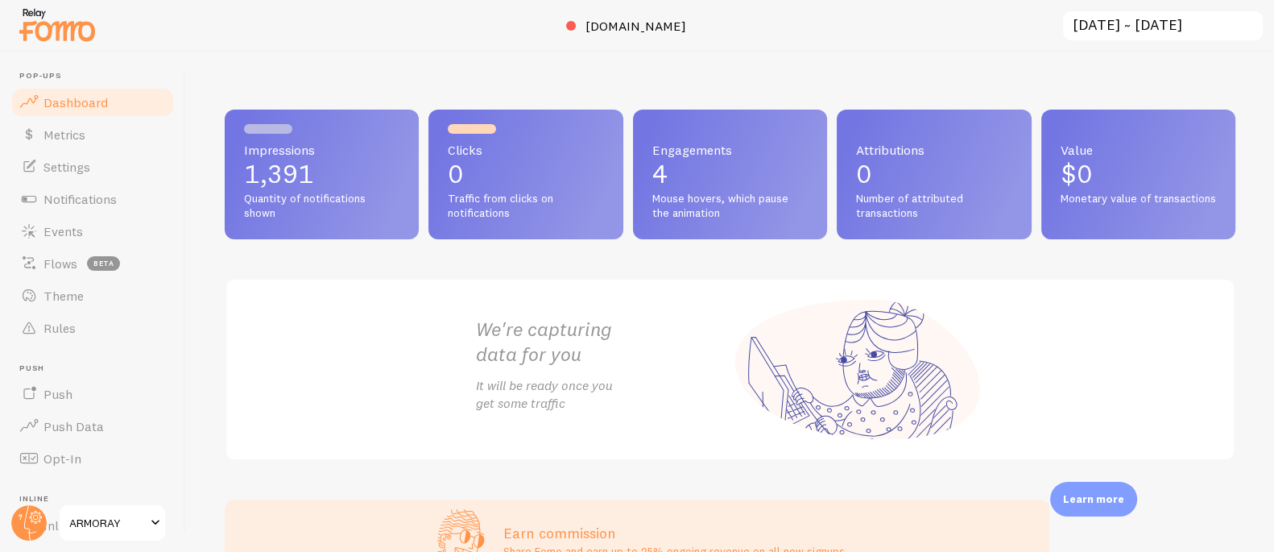
click at [1097, 25] on input "2024-11-01 ~ 2025-09-16" at bounding box center [1163, 26] width 203 height 33
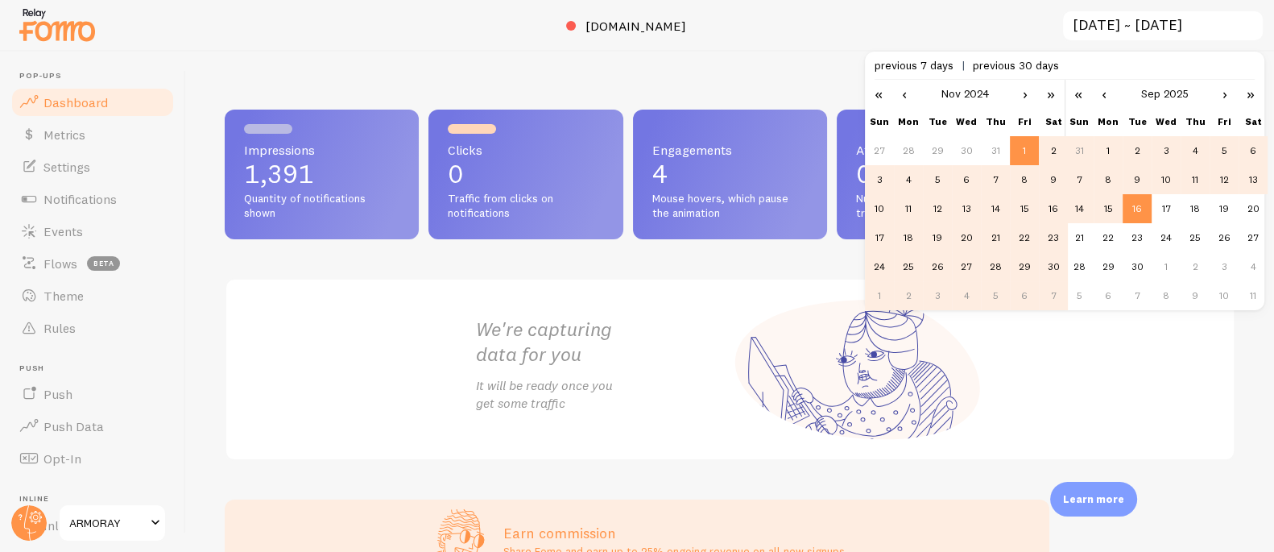
click at [1030, 93] on link "›" at bounding box center [1025, 93] width 24 height 27
click at [884, 180] on td "1" at bounding box center [879, 179] width 29 height 29
type input "2024-12-01 ~ 2025-09-16"
click at [1083, 384] on div "We're capturing data for you It will be ready once you get some traffic" at bounding box center [730, 369] width 1011 height 183
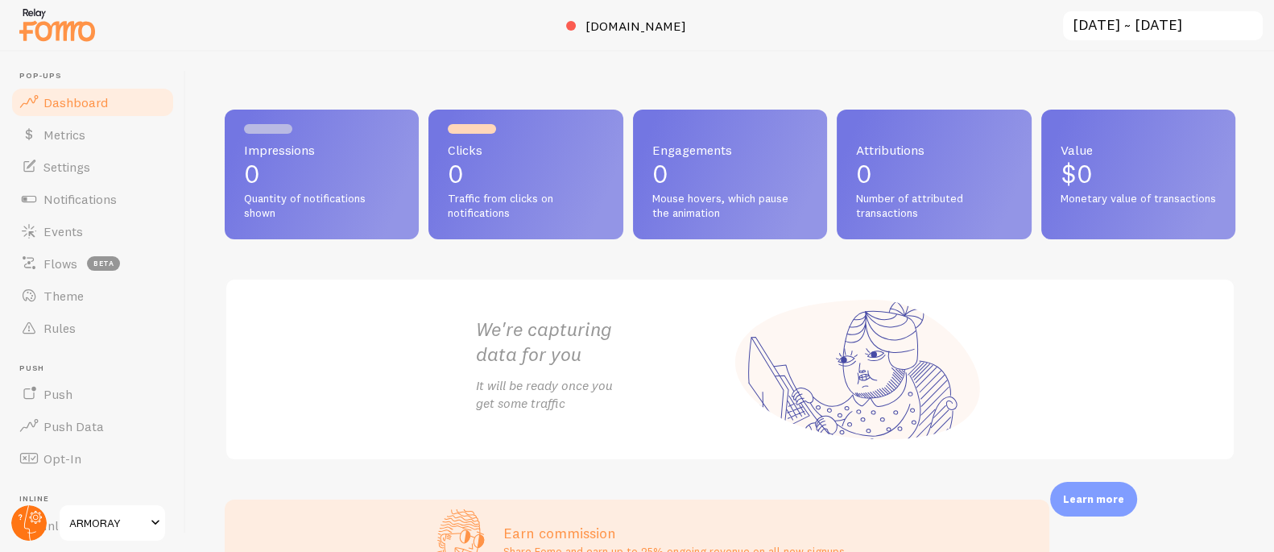
click at [23, 516] on circle at bounding box center [28, 522] width 35 height 35
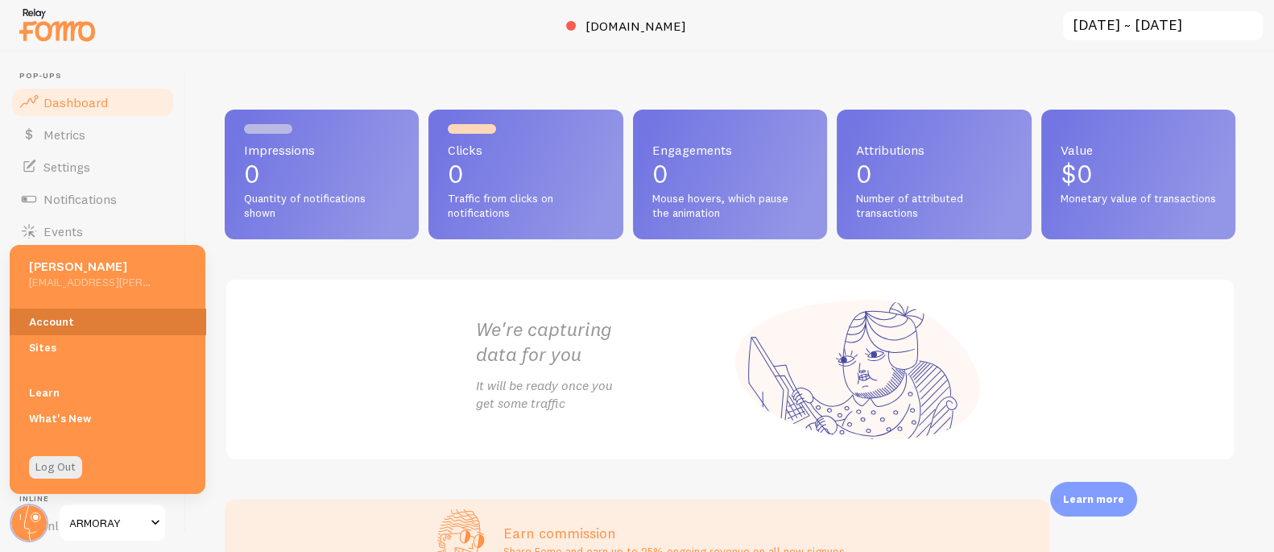
click at [52, 321] on link "Account" at bounding box center [108, 322] width 196 height 26
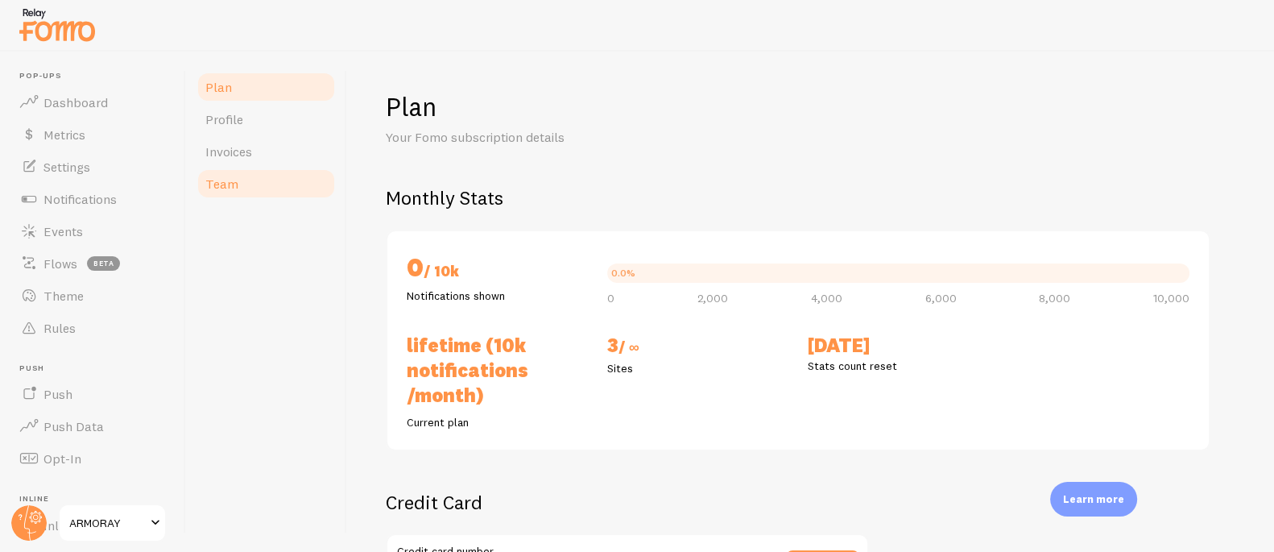
click at [217, 177] on span "Team" at bounding box center [221, 184] width 33 height 16
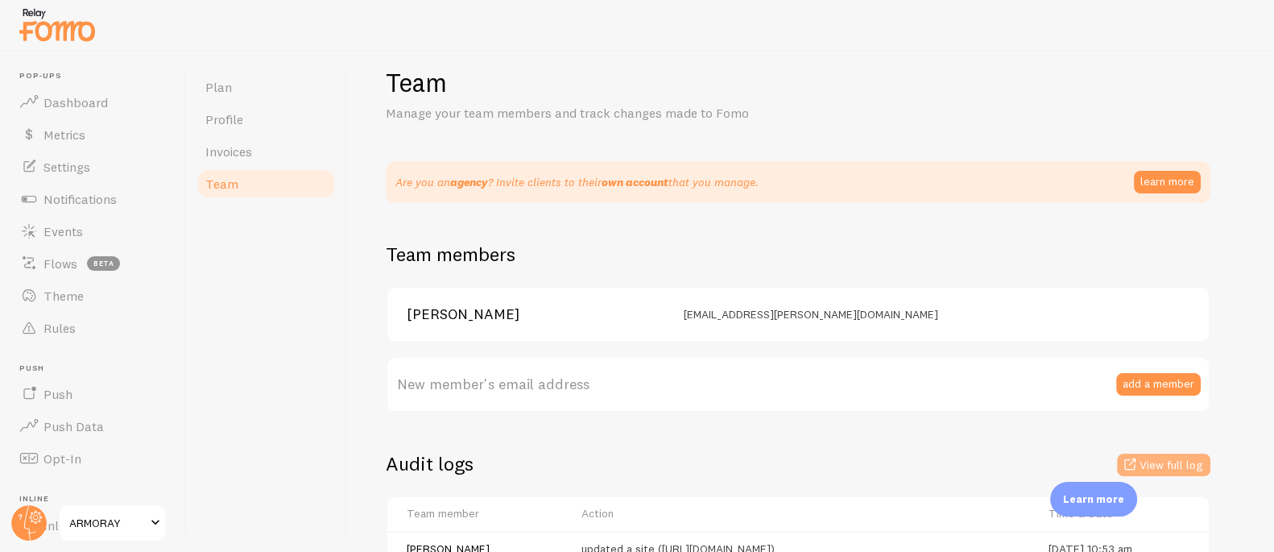
scroll to position [48, 0]
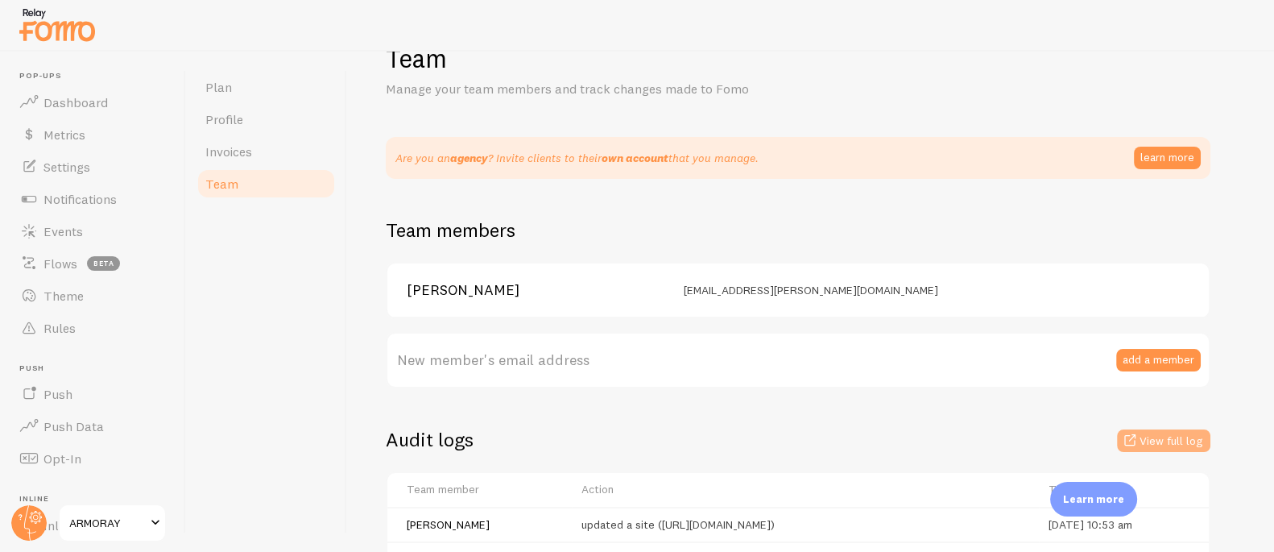
click at [1171, 437] on button "View full log" at bounding box center [1163, 440] width 93 height 23
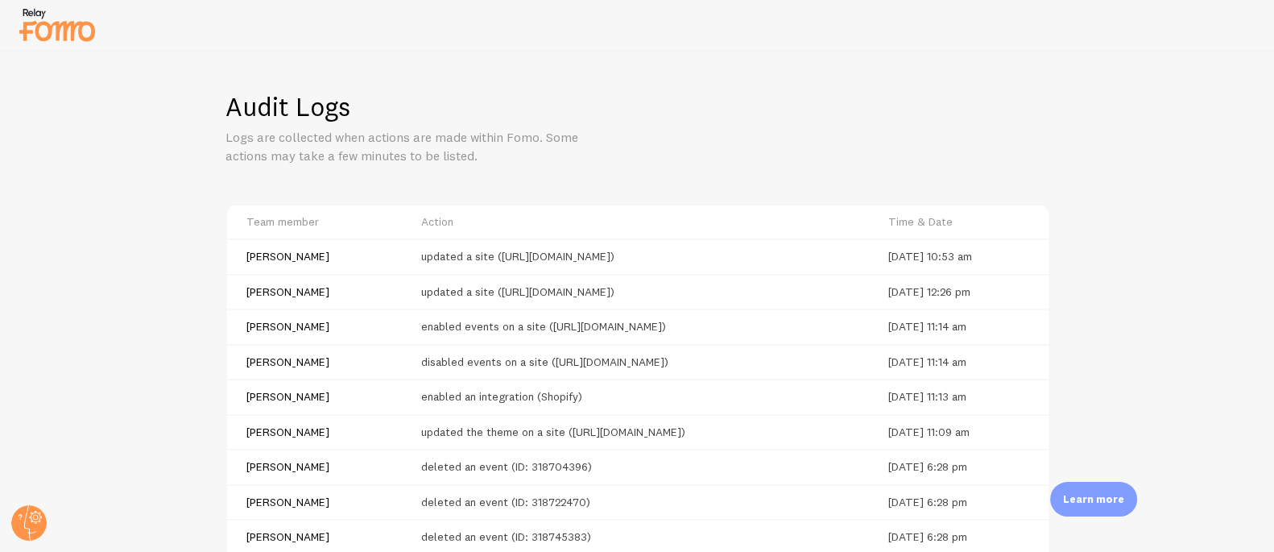
click at [88, 27] on img at bounding box center [57, 24] width 81 height 41
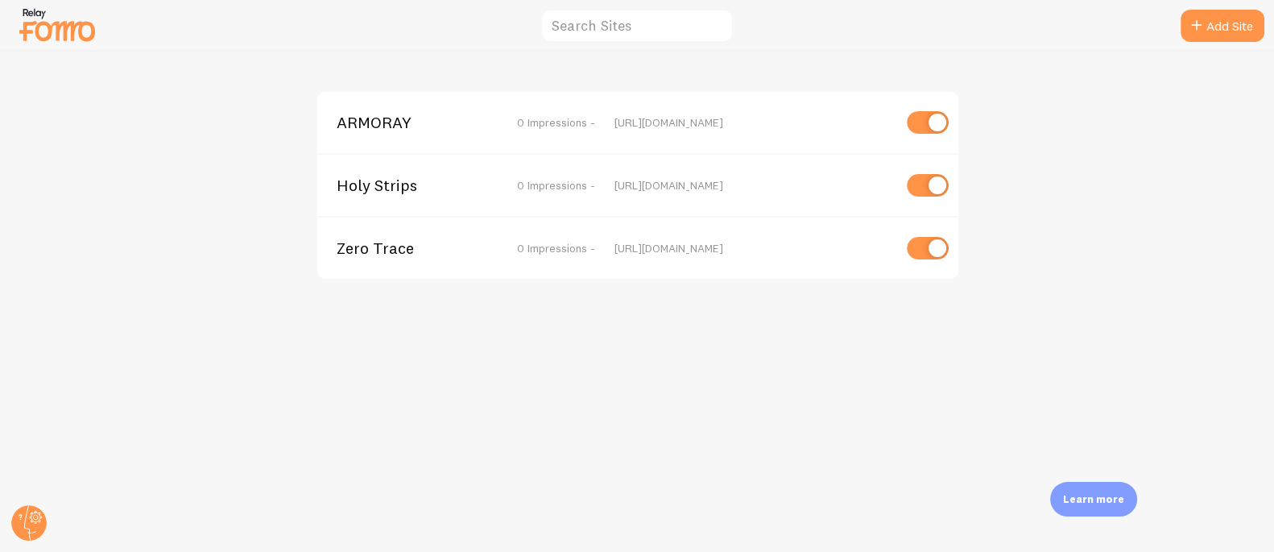
click at [373, 120] on span "ARMORAY" at bounding box center [402, 122] width 130 height 14
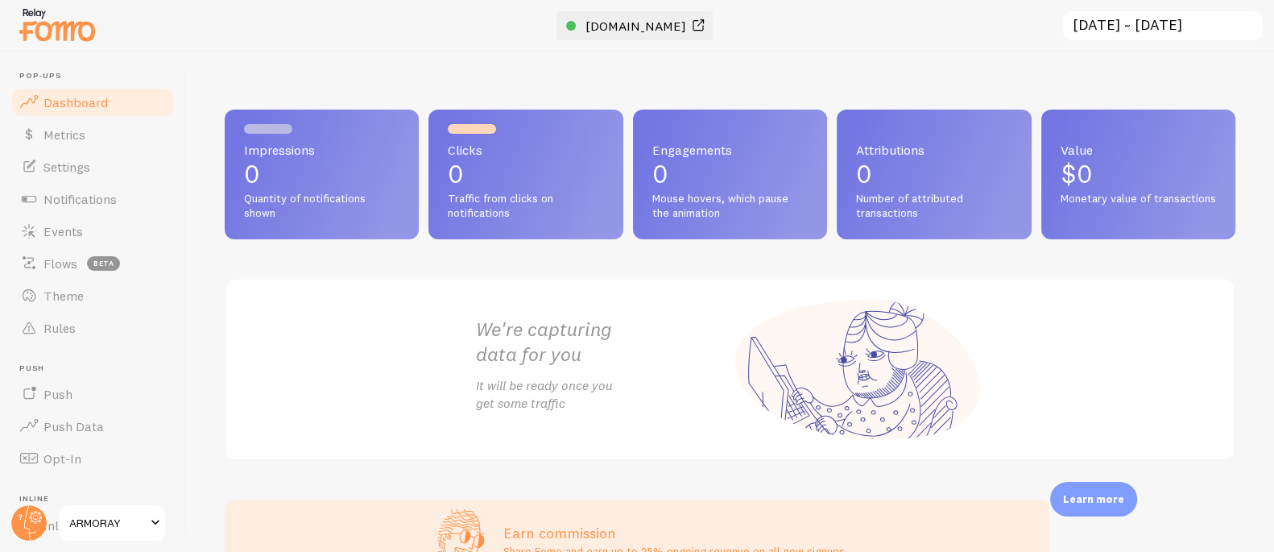
click at [647, 26] on span "www.armoray.com" at bounding box center [636, 26] width 101 height 16
click at [85, 132] on span "Metrics" at bounding box center [64, 134] width 42 height 16
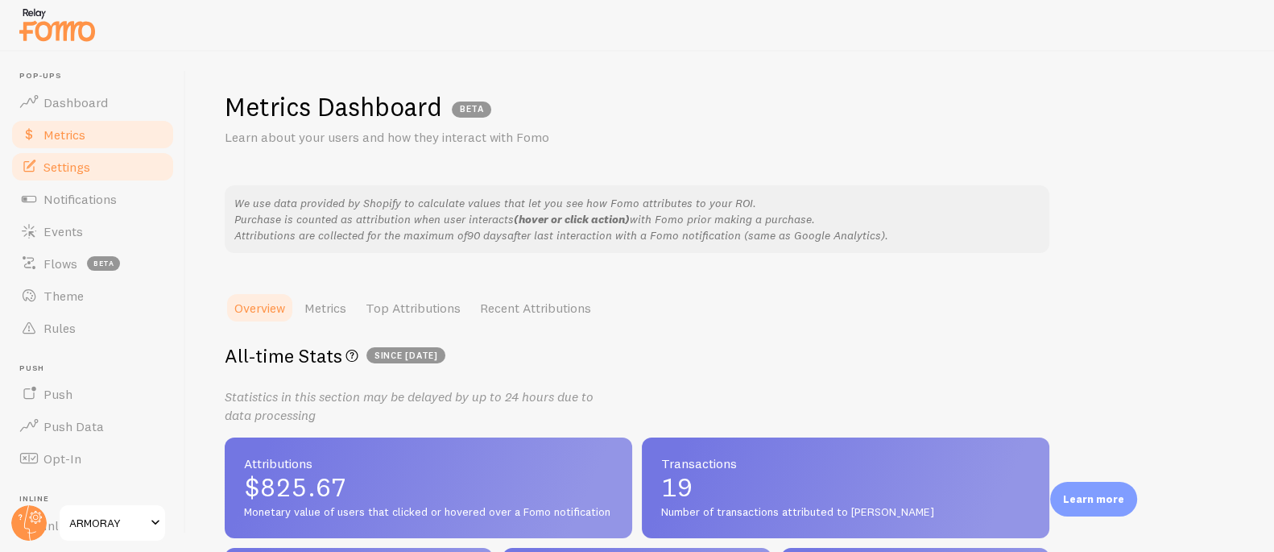
click at [79, 167] on span "Settings" at bounding box center [66, 167] width 47 height 16
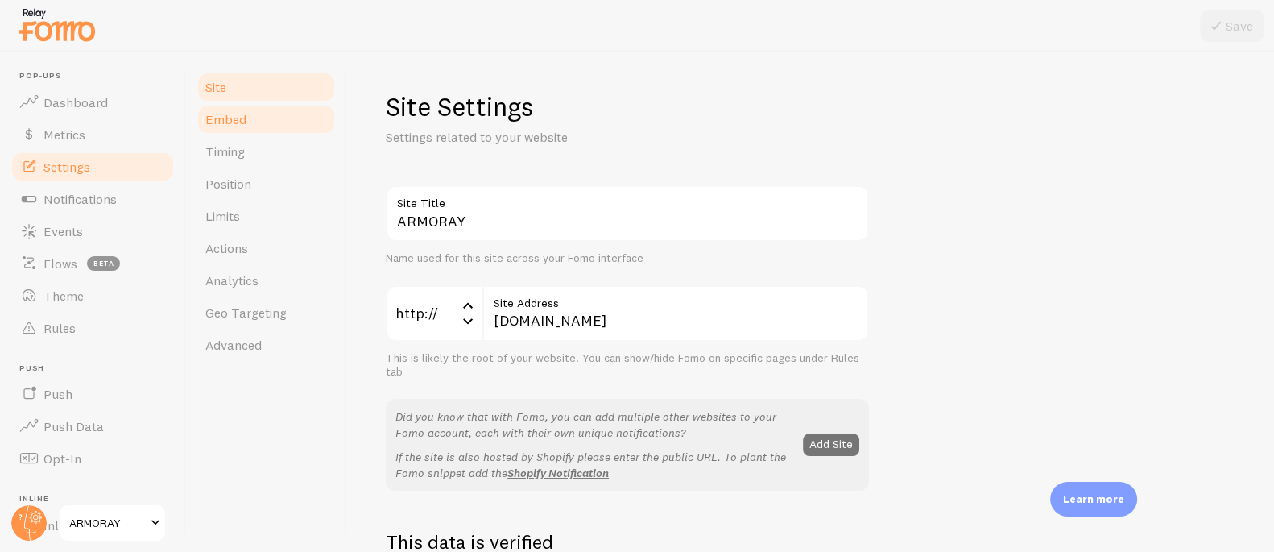
click at [229, 117] on span "Embed" at bounding box center [225, 119] width 41 height 16
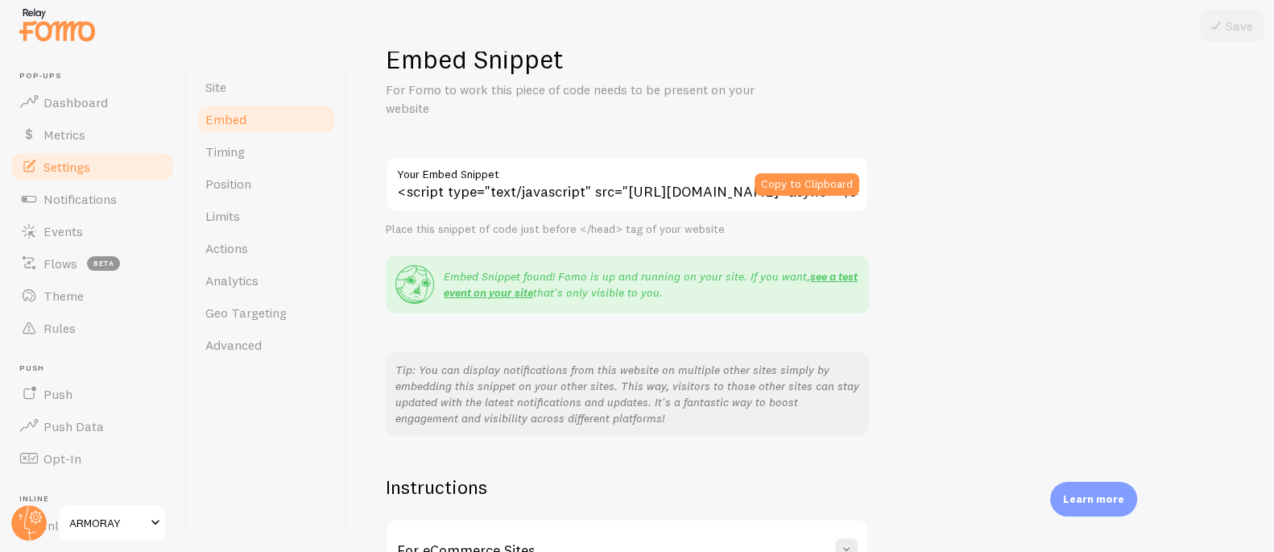
scroll to position [73, 0]
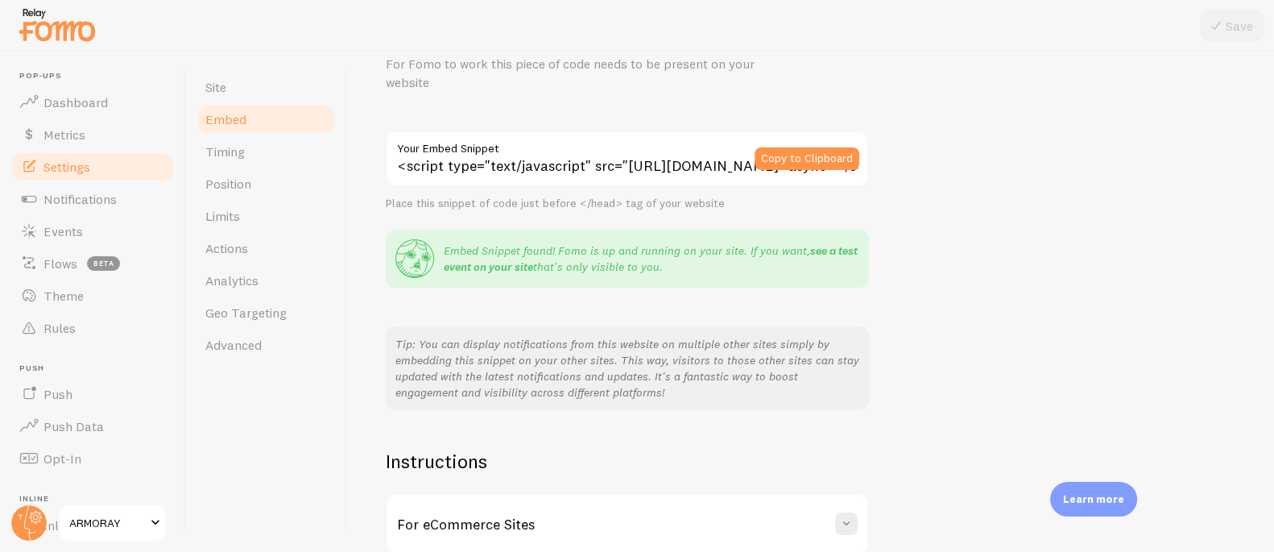
click at [507, 267] on link "see a test event on your site" at bounding box center [651, 258] width 414 height 31
